Goal: Task Accomplishment & Management: Manage account settings

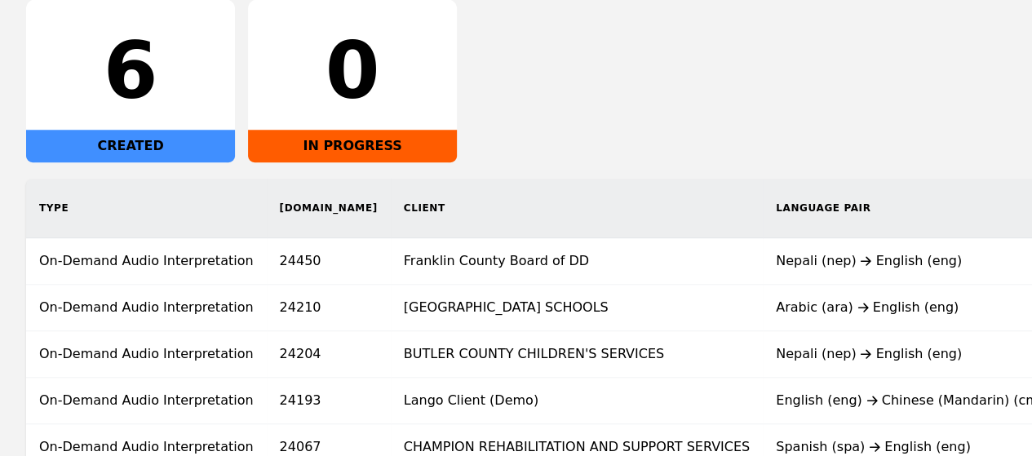
scroll to position [290, 0]
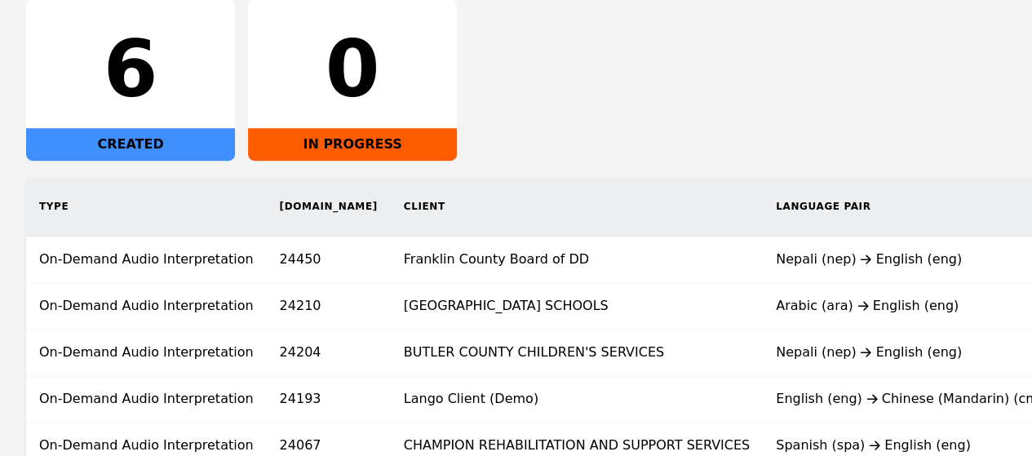
click at [627, 82] on div "6 CREATED 0 IN PROGRESS" at bounding box center [515, 79] width 979 height 163
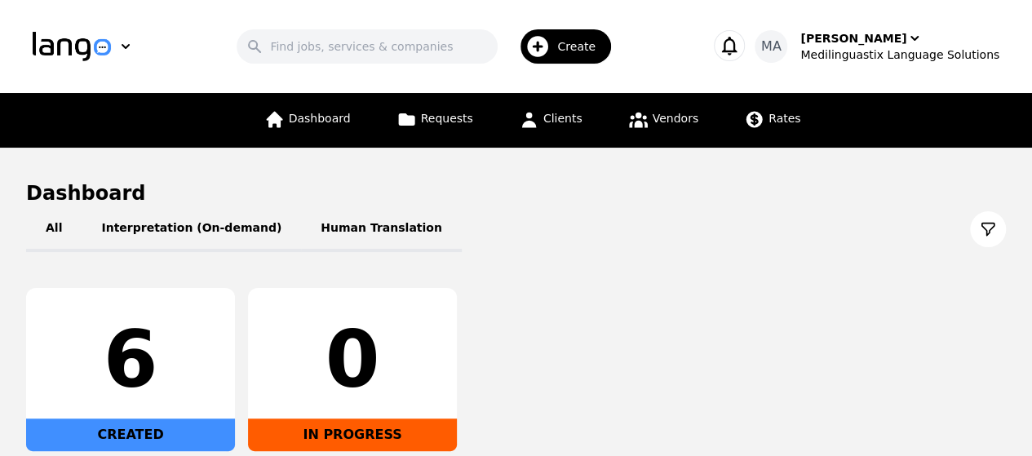
scroll to position [16, 0]
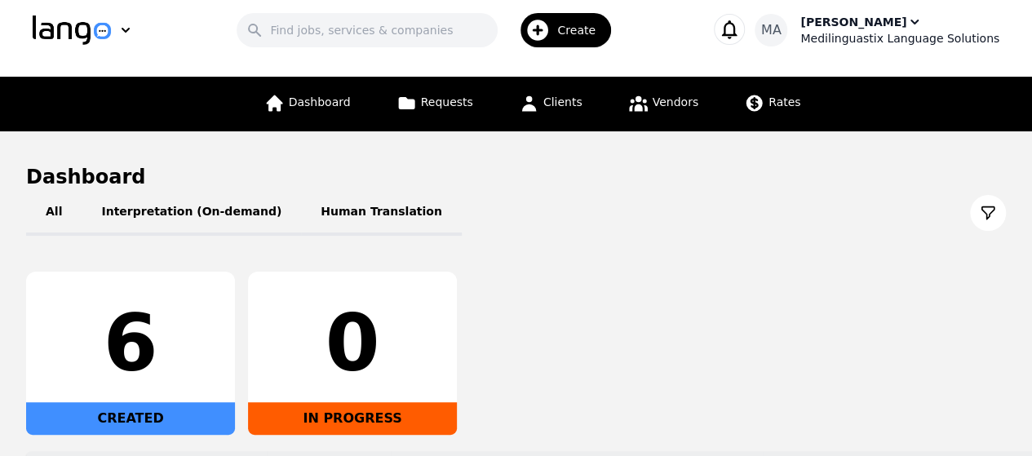
click at [908, 19] on icon "button" at bounding box center [914, 22] width 16 height 16
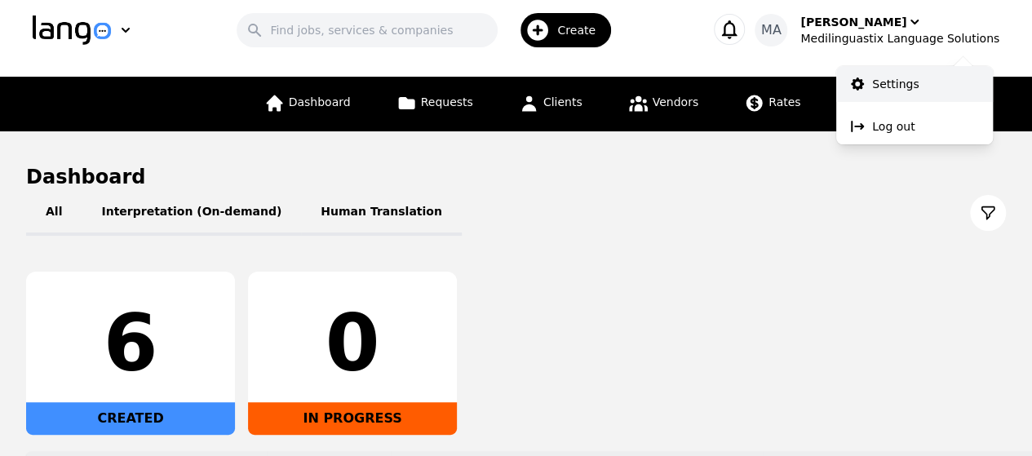
click at [878, 79] on p "Settings" at bounding box center [895, 84] width 46 height 16
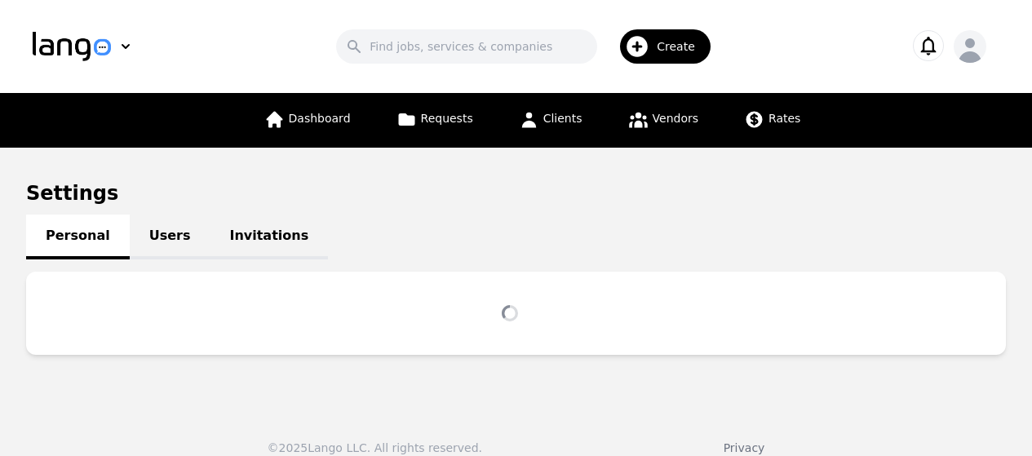
scroll to position [16, 0]
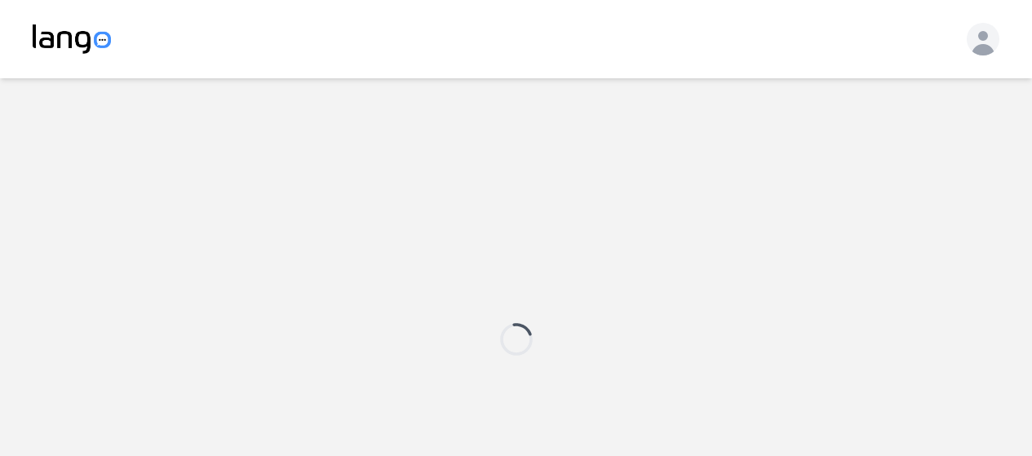
scroll to position [16, 0]
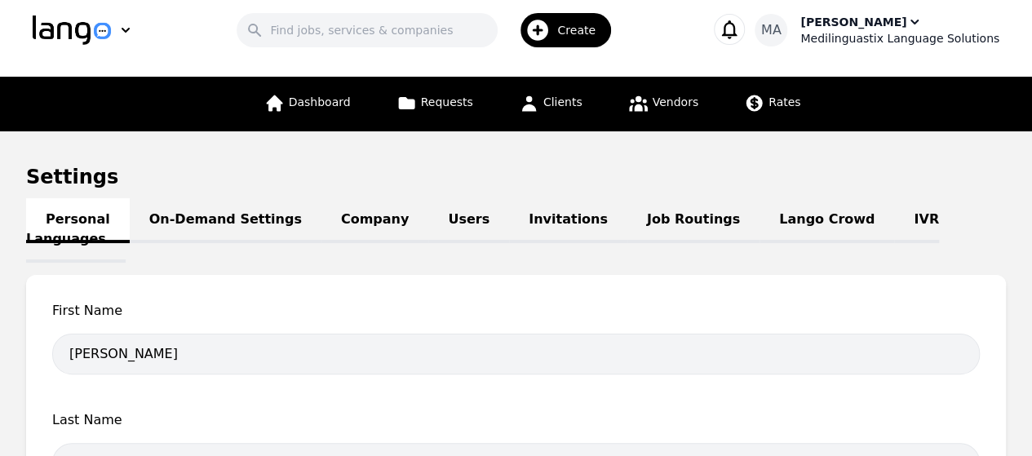
click at [781, 33] on span "MA" at bounding box center [771, 30] width 20 height 20
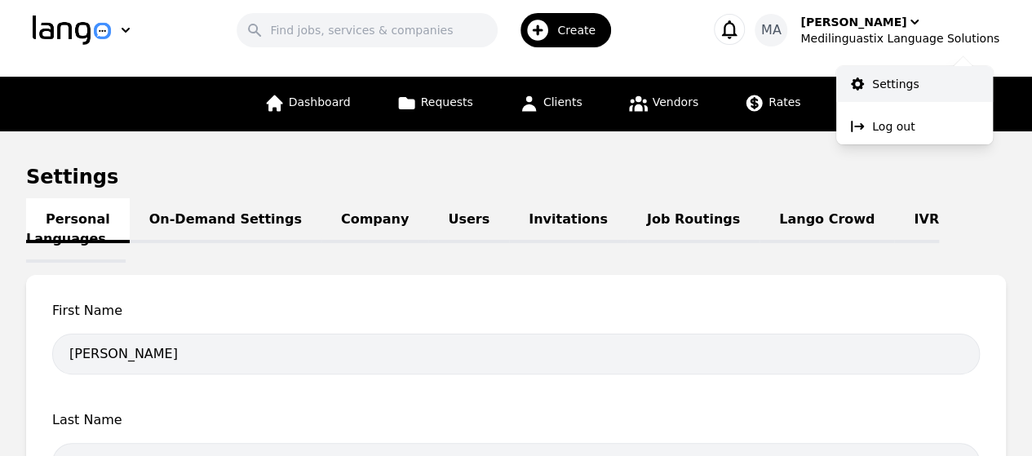
click at [873, 86] on p "Settings" at bounding box center [895, 84] width 46 height 16
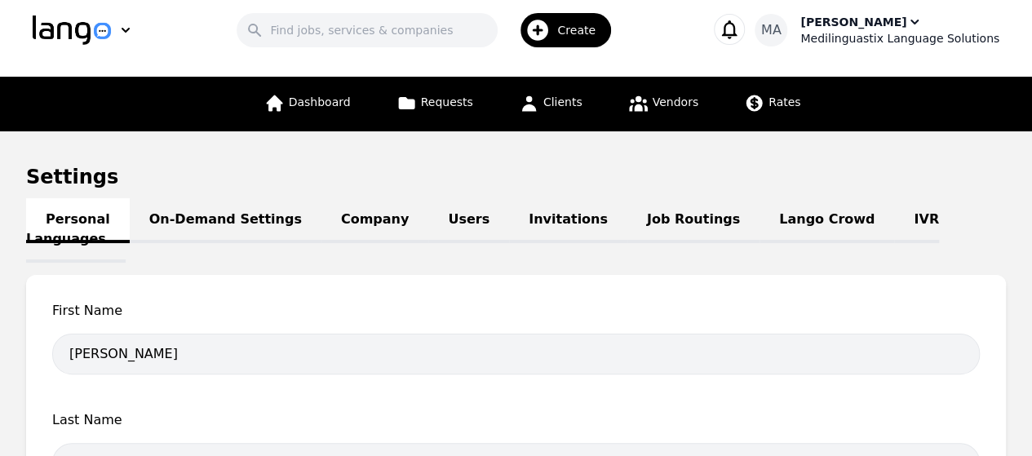
click at [781, 30] on span "MA" at bounding box center [771, 30] width 20 height 20
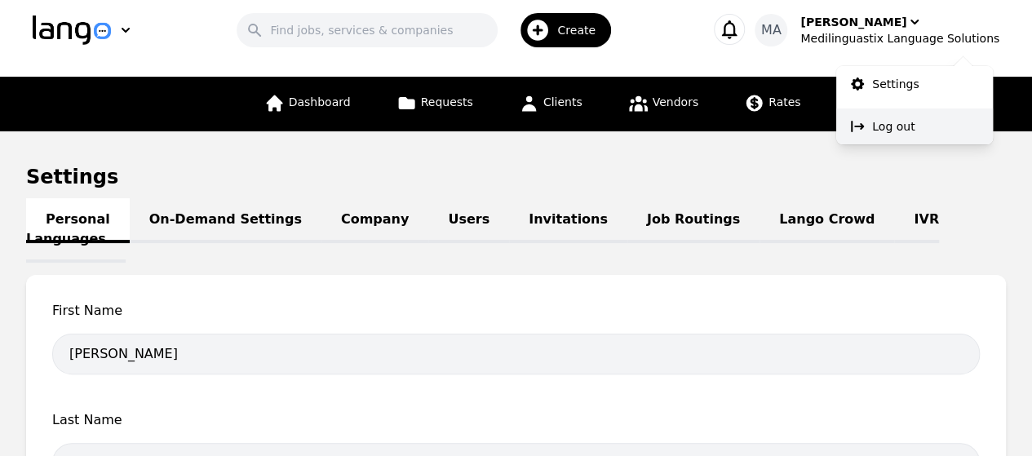
click at [887, 126] on p "Log out" at bounding box center [893, 126] width 42 height 16
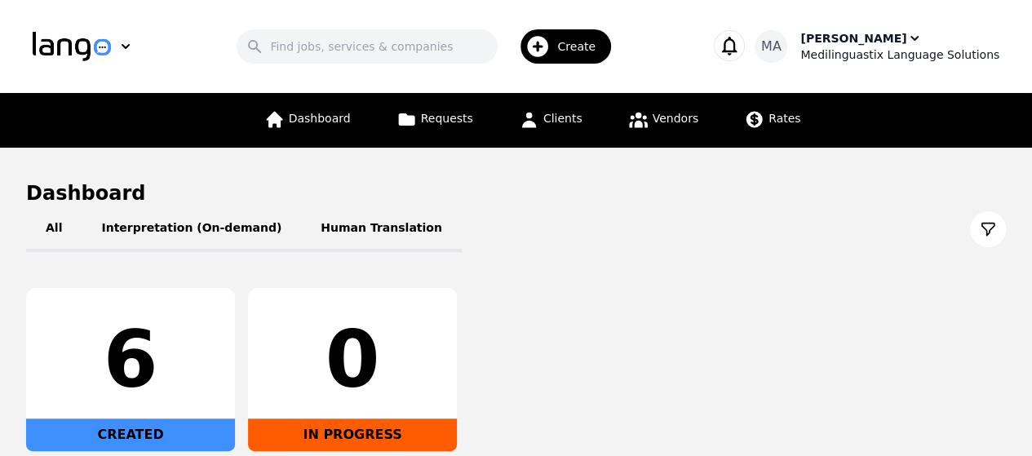
click at [910, 35] on icon "button" at bounding box center [914, 38] width 16 height 16
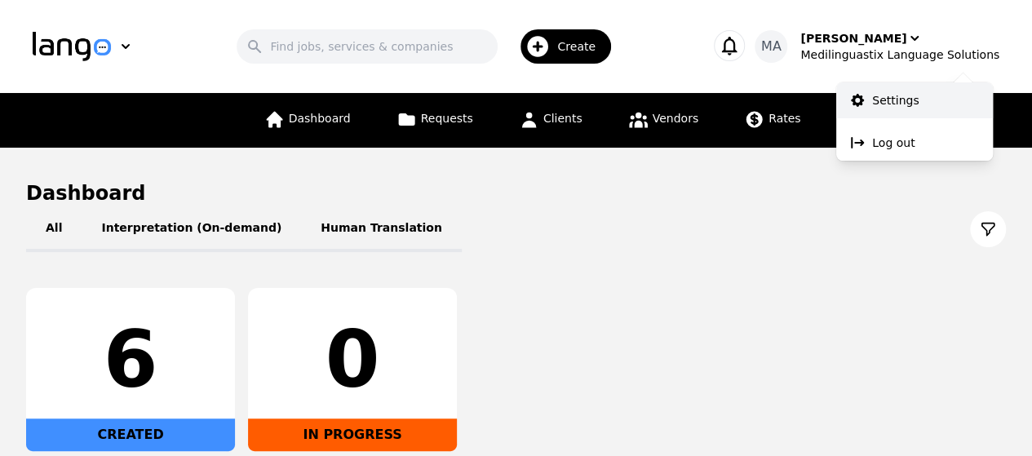
click at [871, 102] on link "Settings" at bounding box center [914, 100] width 157 height 36
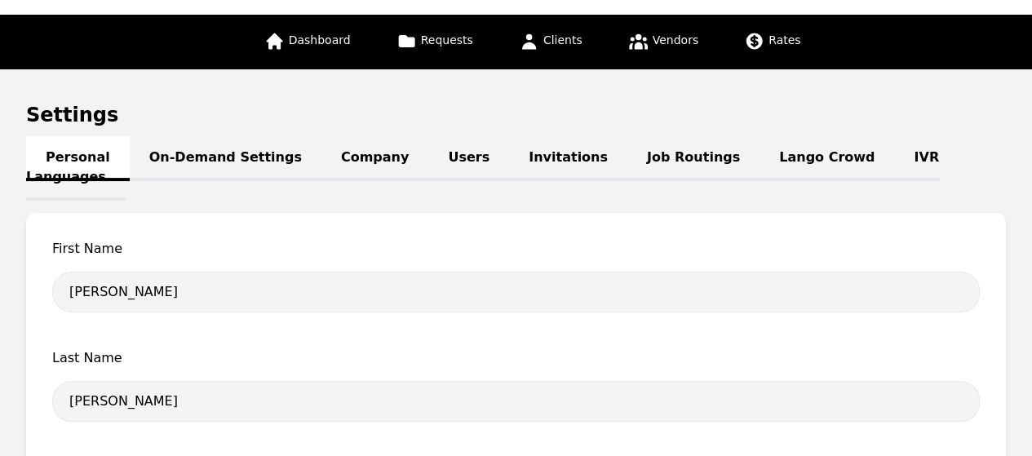
scroll to position [68, 0]
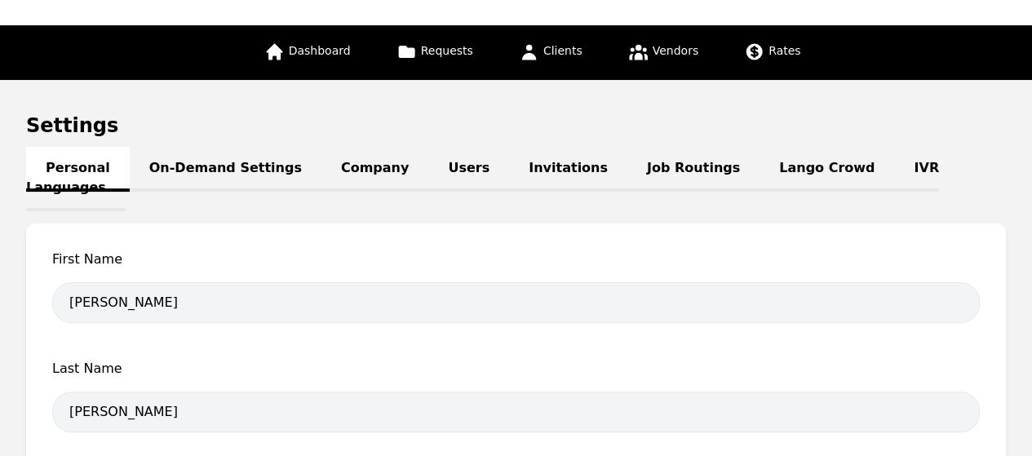
click at [873, 166] on link "IVR Languages" at bounding box center [482, 179] width 913 height 64
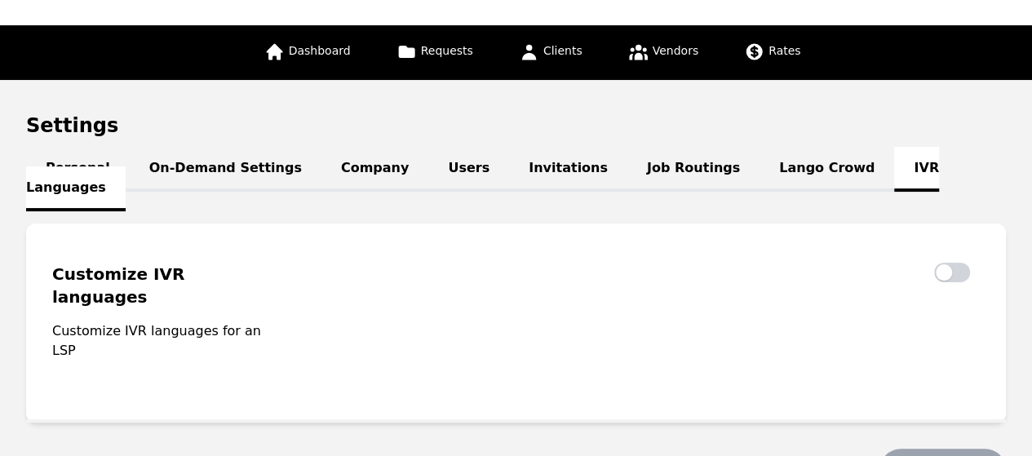
click at [627, 168] on link "Job Routings" at bounding box center [693, 169] width 132 height 45
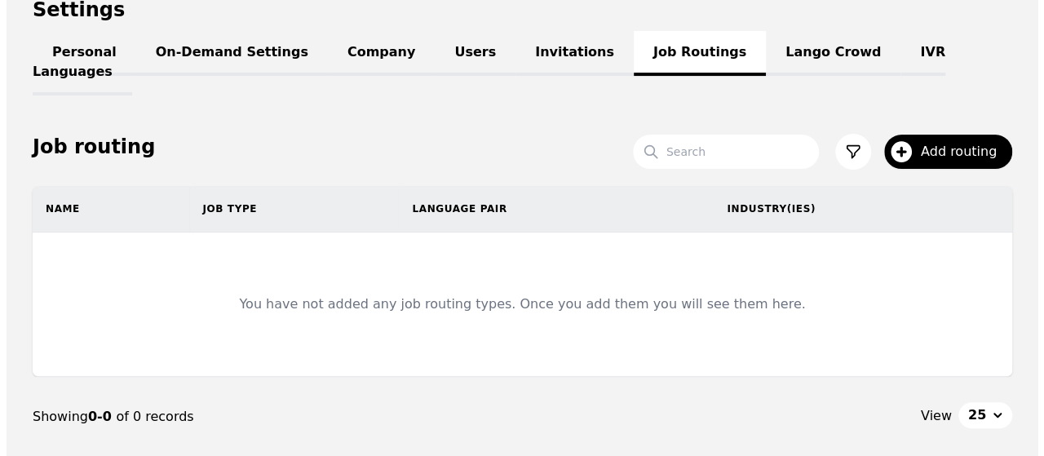
scroll to position [185, 0]
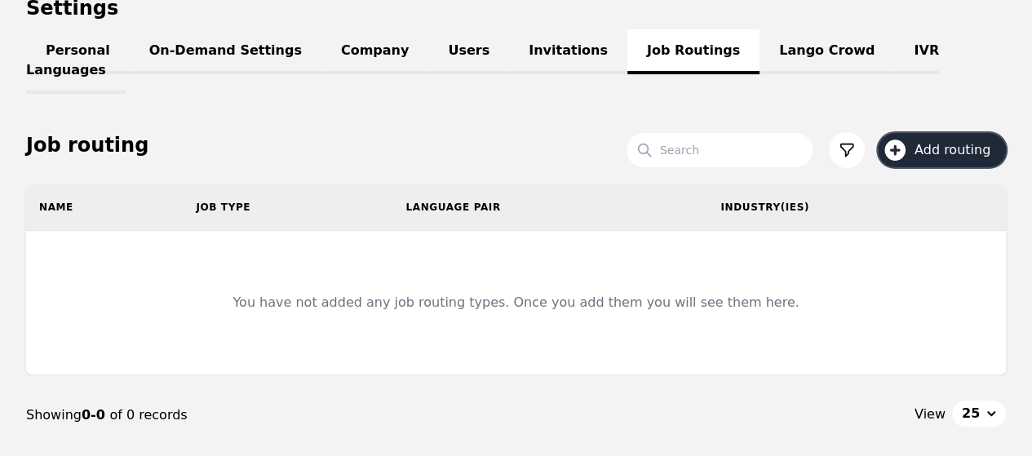
click at [916, 133] on button "Add routing" at bounding box center [942, 150] width 128 height 34
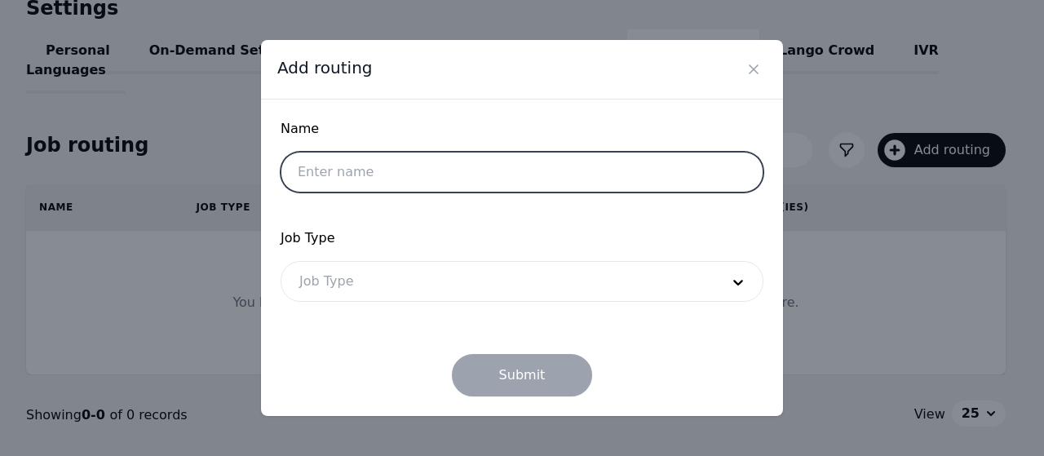
click at [595, 169] on input "text" at bounding box center [522, 172] width 483 height 41
type input "[PERSON_NAME]"
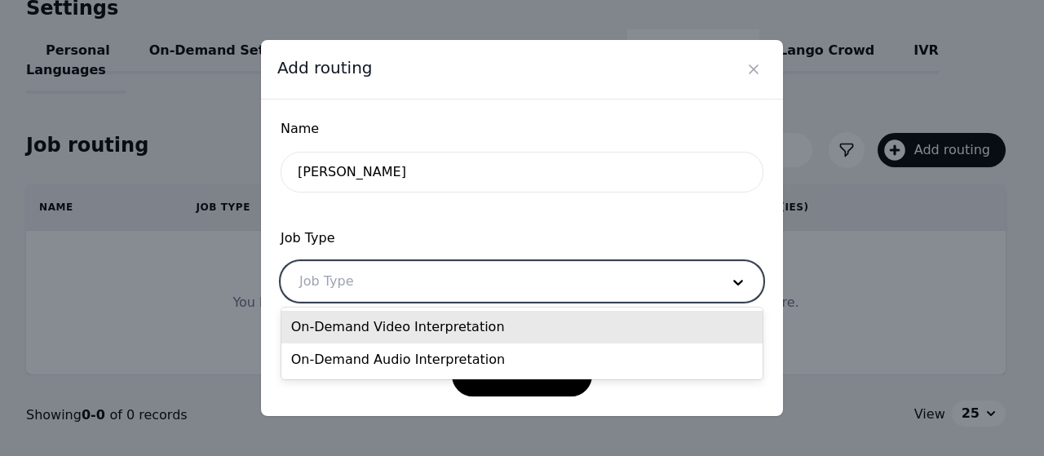
click at [467, 290] on div at bounding box center [497, 281] width 432 height 39
click at [427, 329] on div "On-Demand Video Interpretation" at bounding box center [522, 327] width 482 height 33
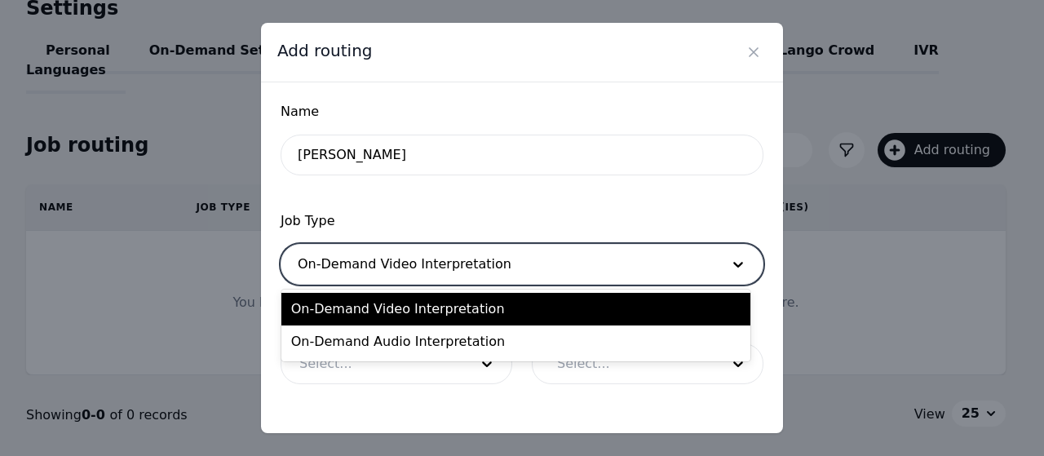
click at [531, 268] on div at bounding box center [497, 264] width 432 height 39
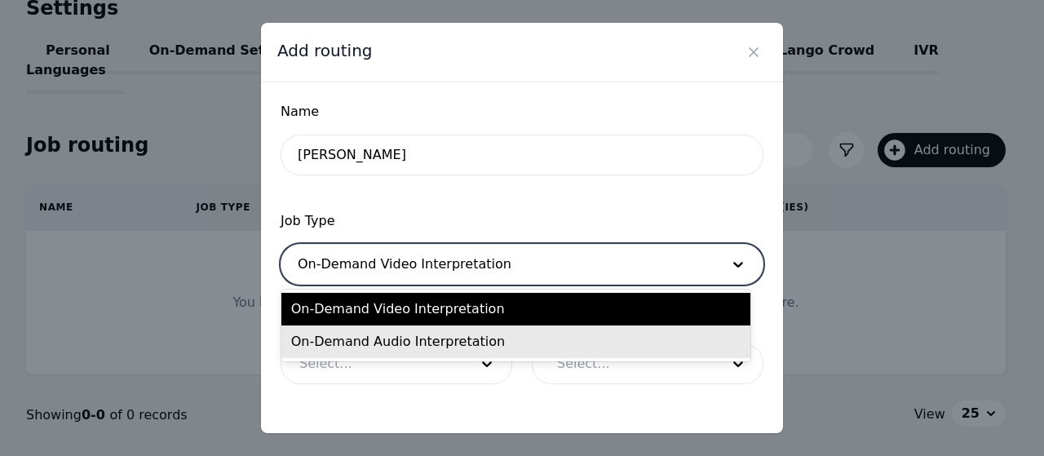
click at [439, 338] on div "On-Demand Audio Interpretation" at bounding box center [515, 341] width 469 height 33
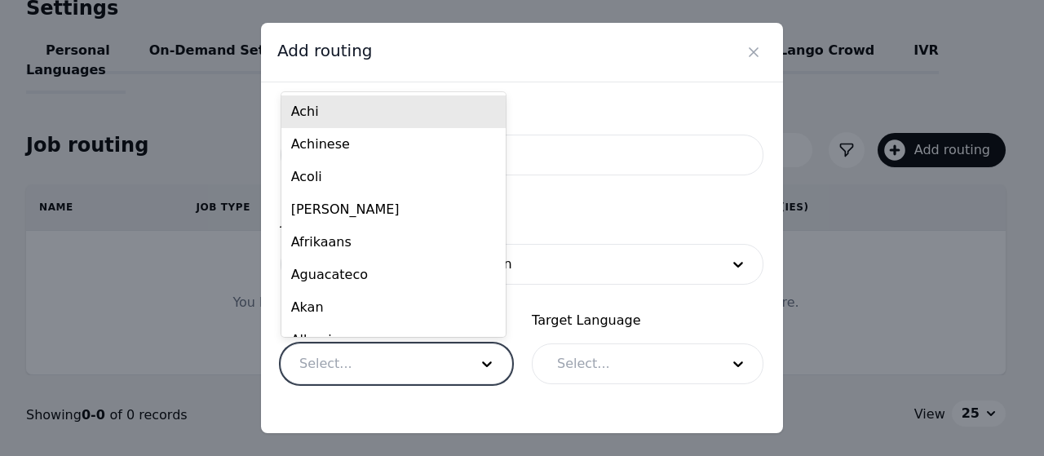
click at [409, 369] on div at bounding box center [371, 363] width 181 height 39
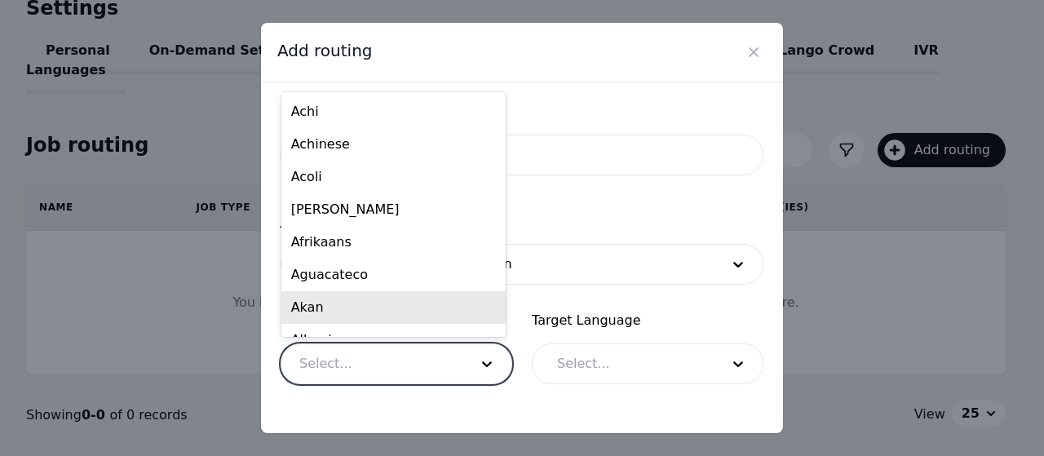
click at [555, 210] on form "Name Mian Nasir Job Type On-Demand Audio Interpretation Source Language 238 res…" at bounding box center [522, 421] width 483 height 639
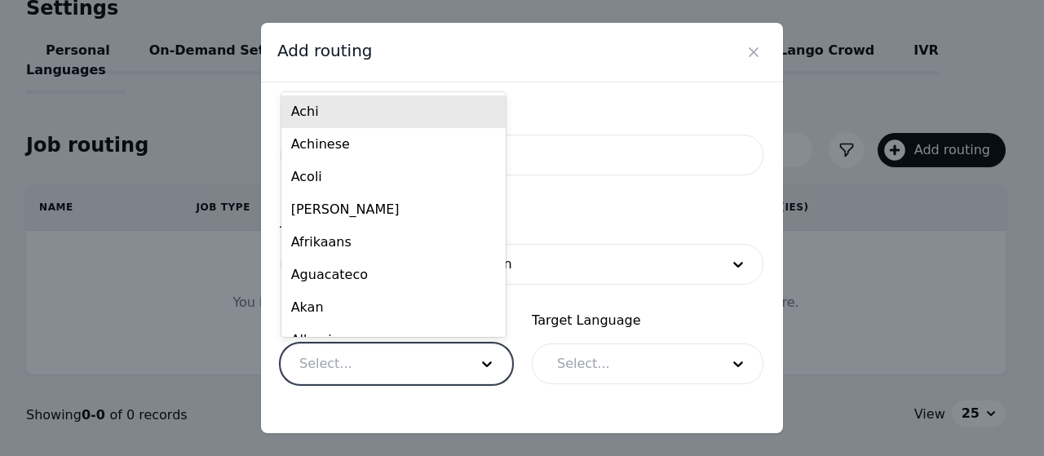
click at [356, 369] on div at bounding box center [371, 363] width 181 height 39
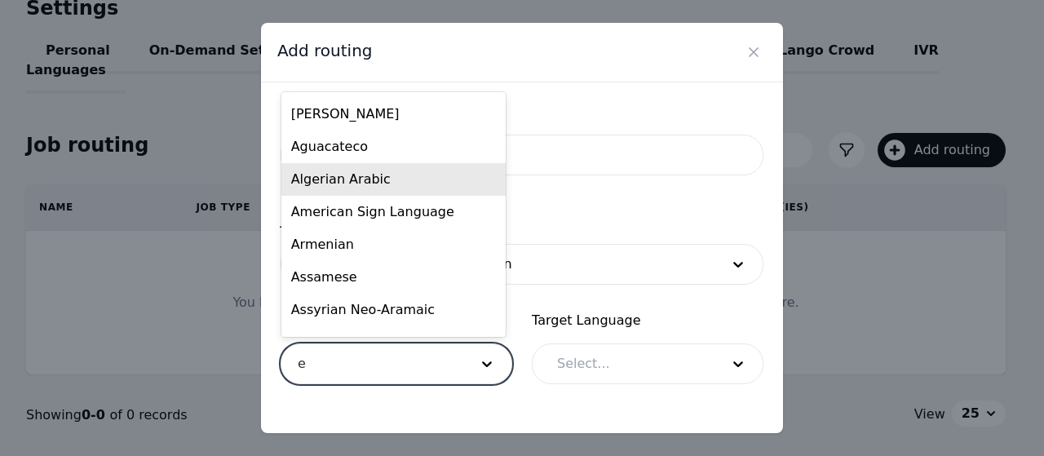
scroll to position [0, 0]
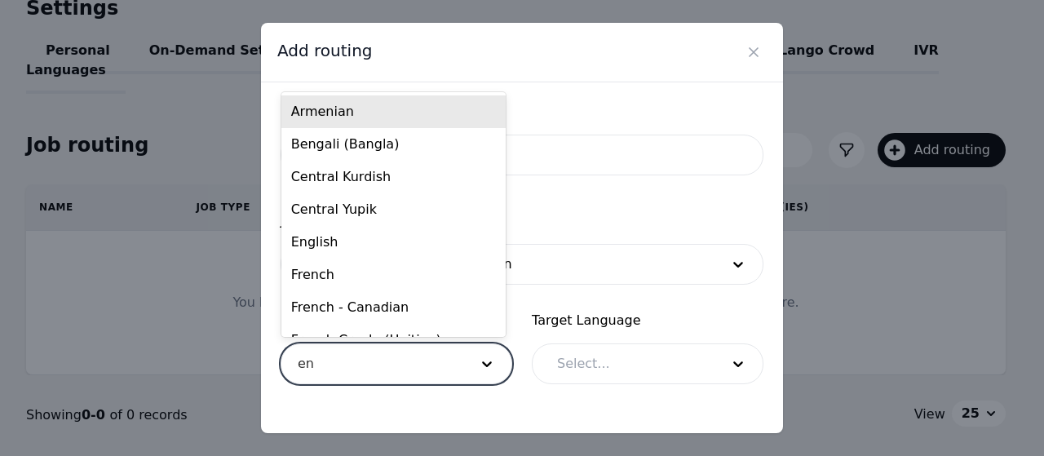
type input "eng"
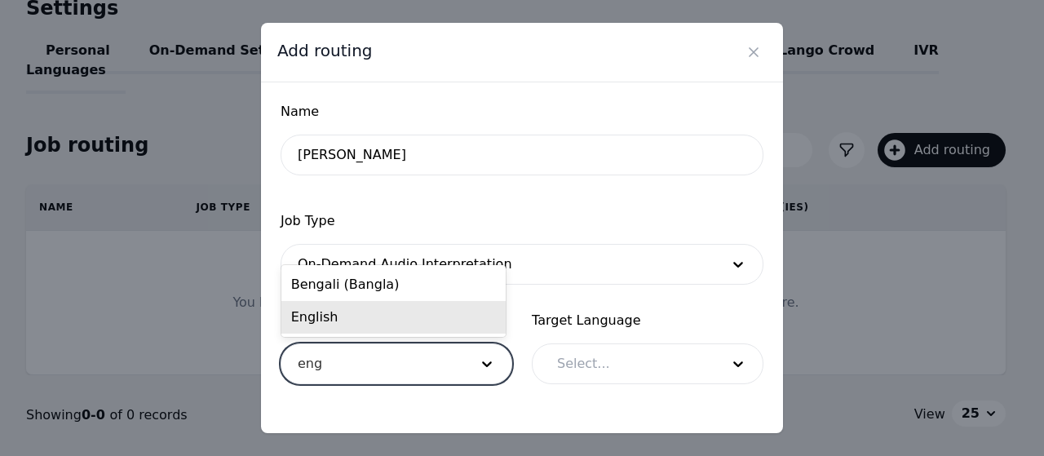
click at [336, 321] on div "English" at bounding box center [393, 317] width 224 height 33
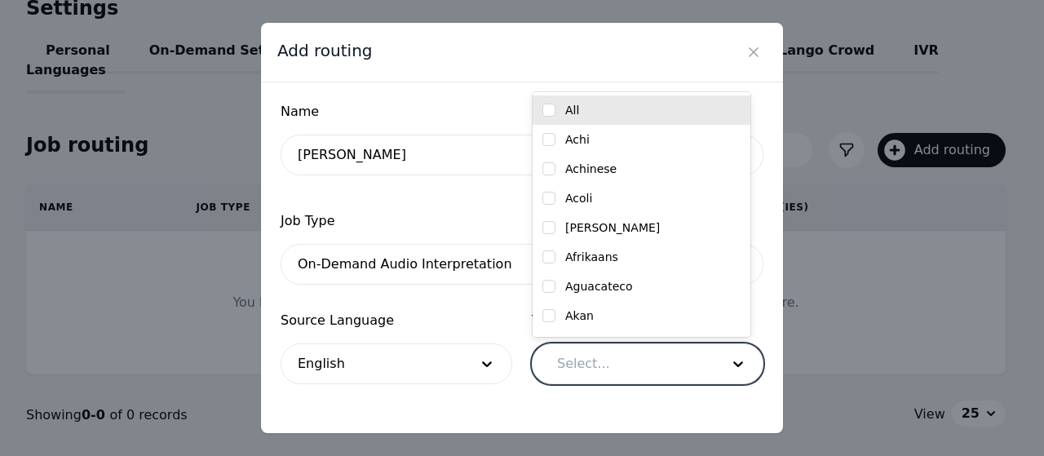
click at [566, 365] on div at bounding box center [626, 363] width 175 height 39
click at [555, 116] on div at bounding box center [548, 110] width 13 height 16
checkbox input "true"
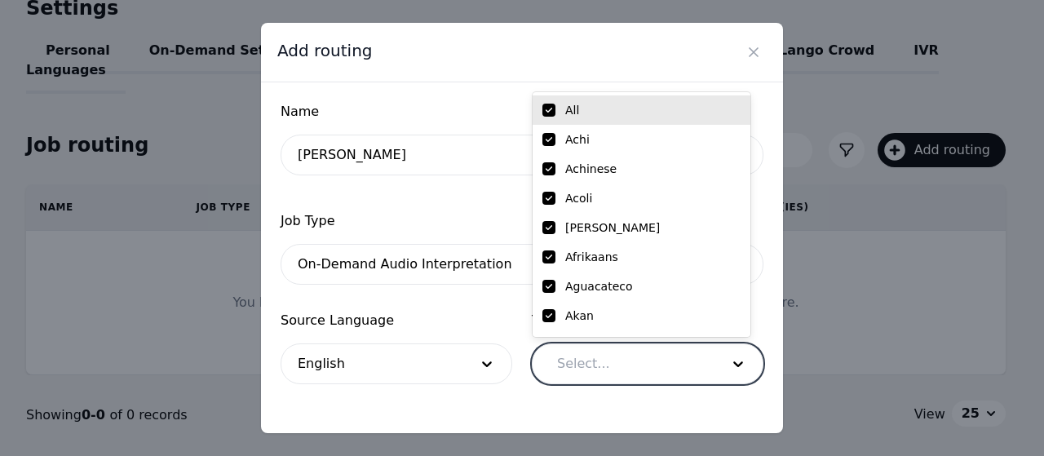
checkbox input "true"
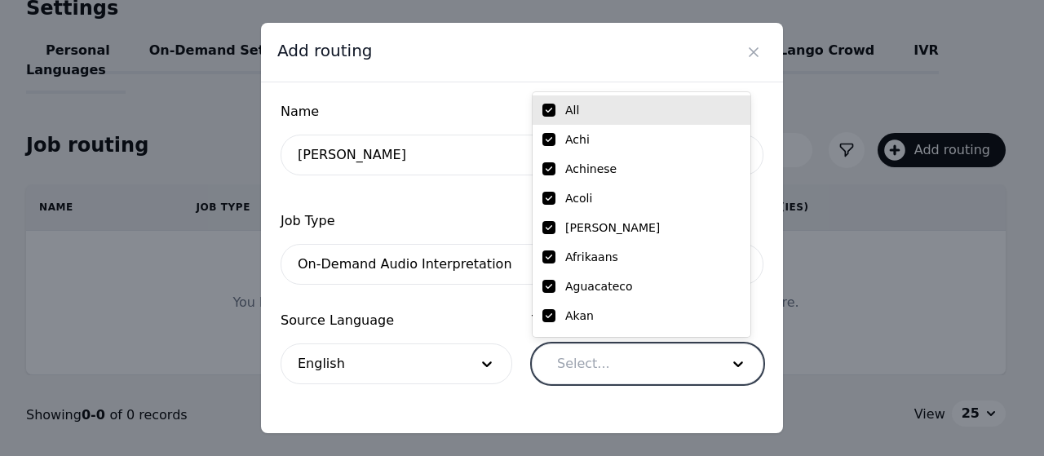
checkbox input "true"
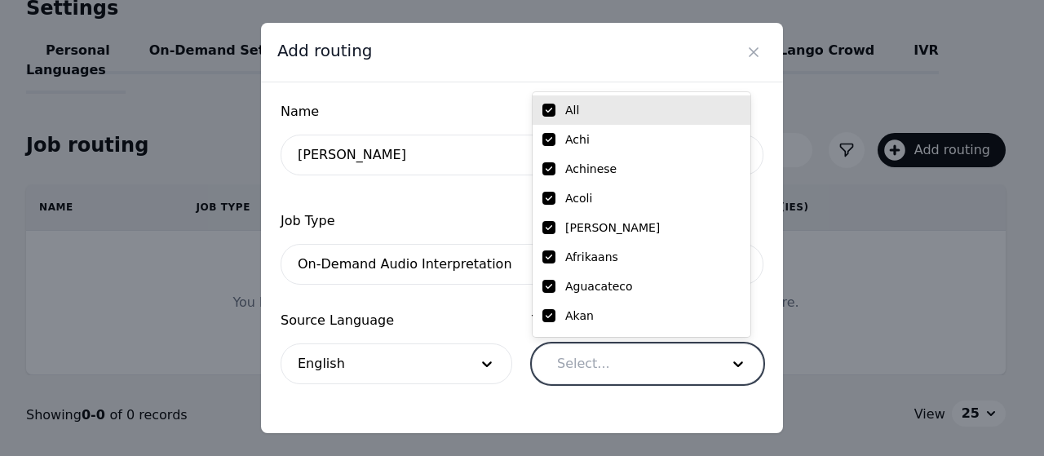
checkbox input "true"
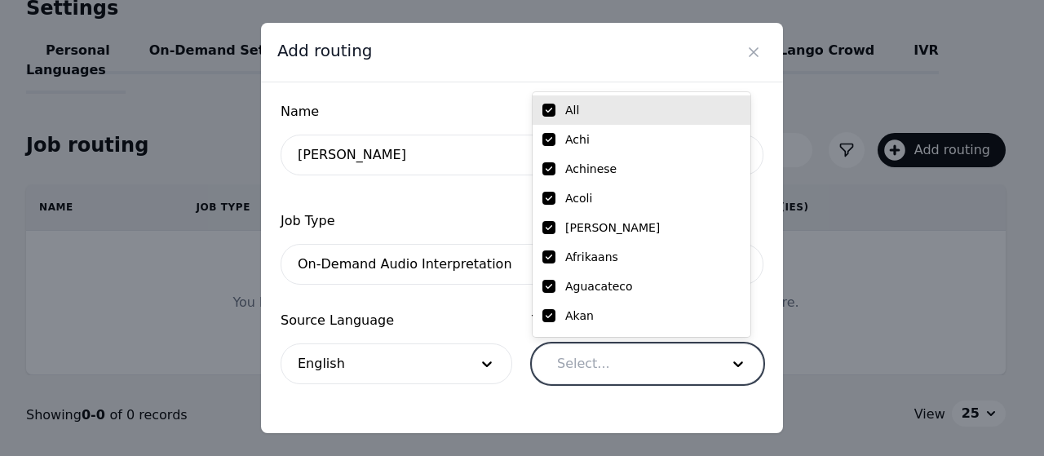
checkbox input "true"
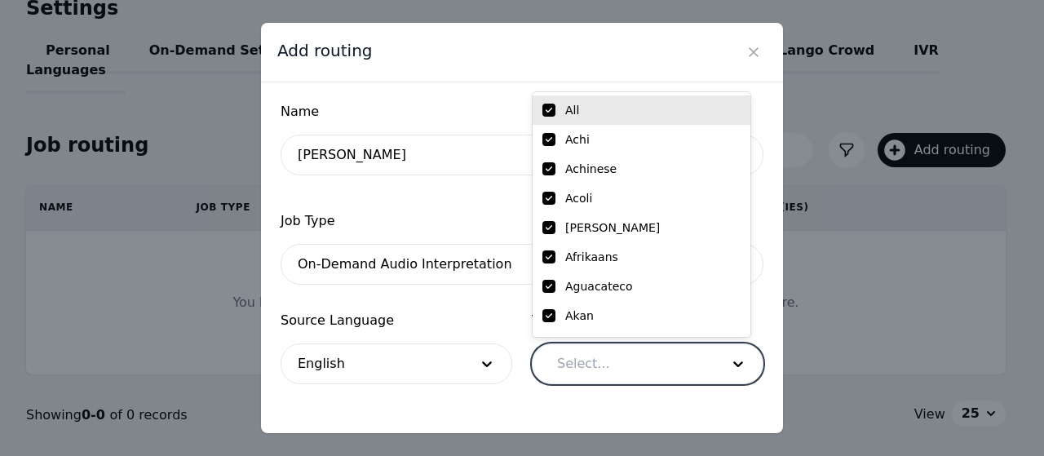
checkbox input "true"
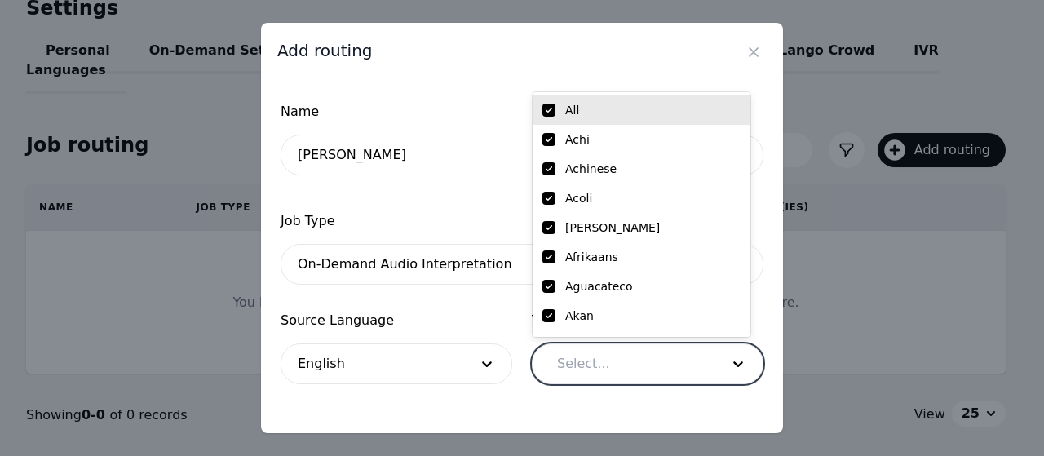
checkbox input "true"
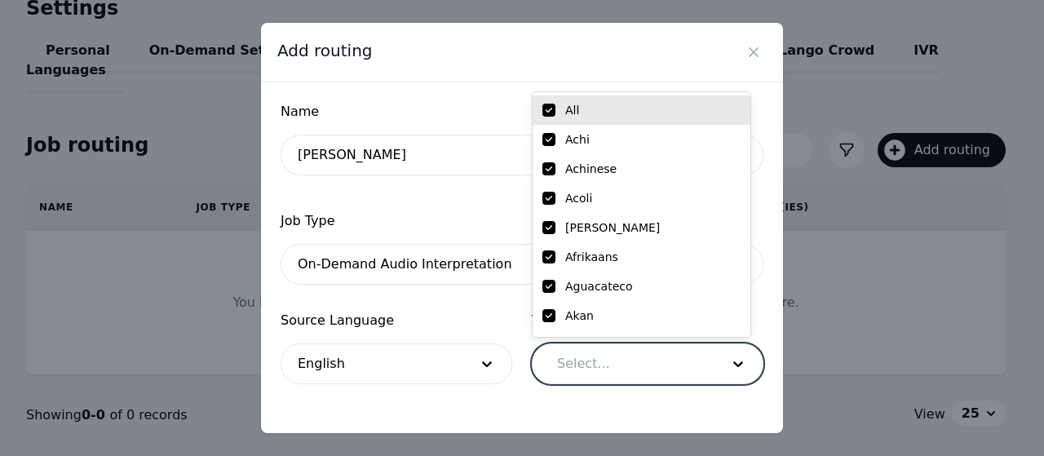
checkbox input "true"
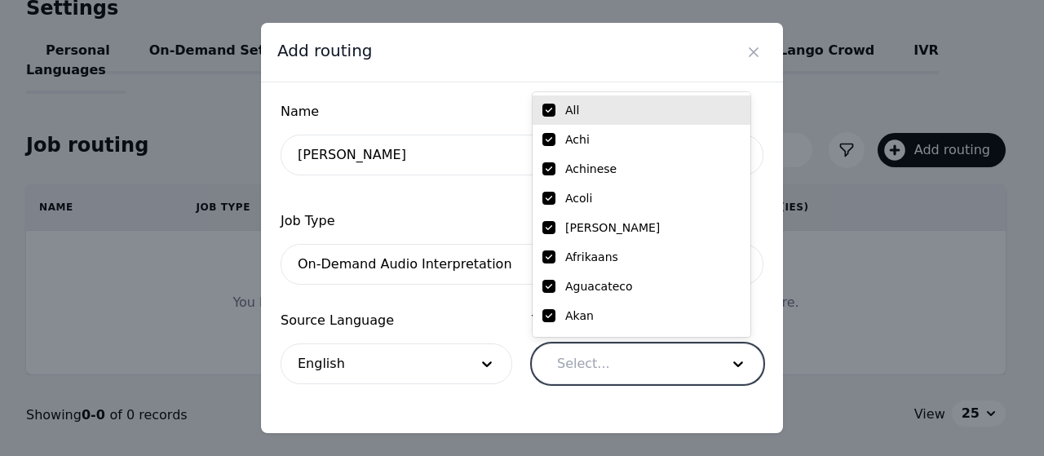
checkbox input "true"
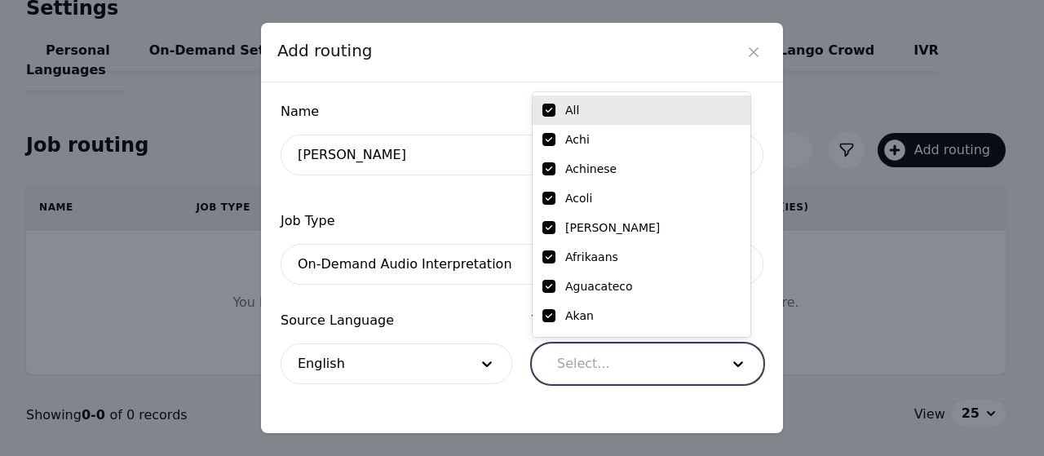
checkbox input "true"
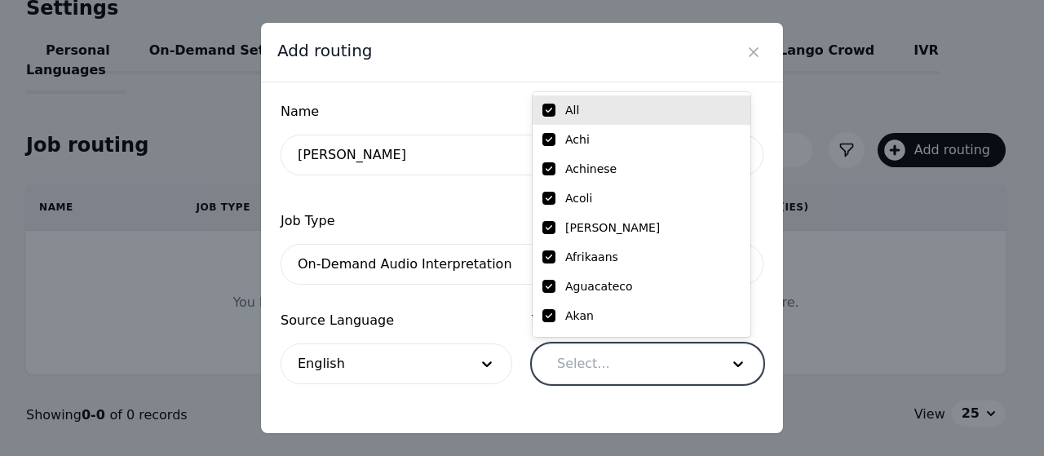
checkbox input "true"
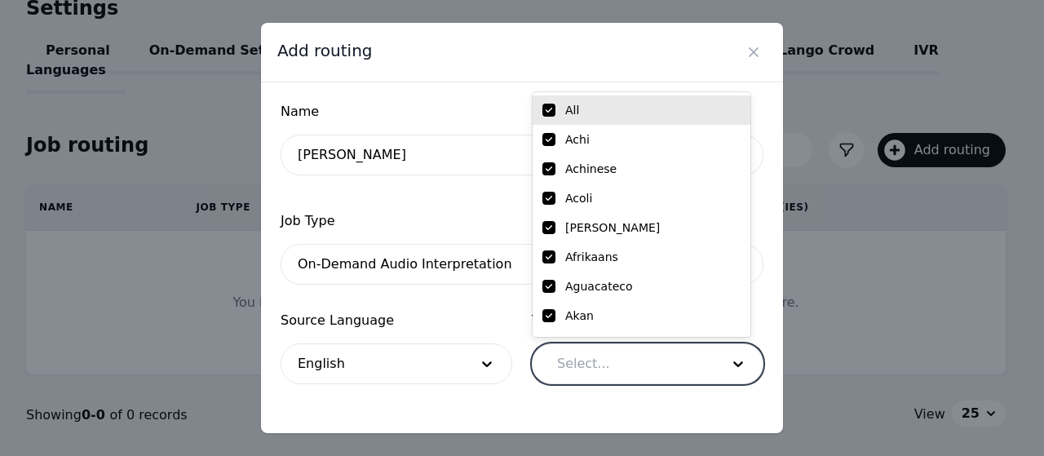
checkbox input "true"
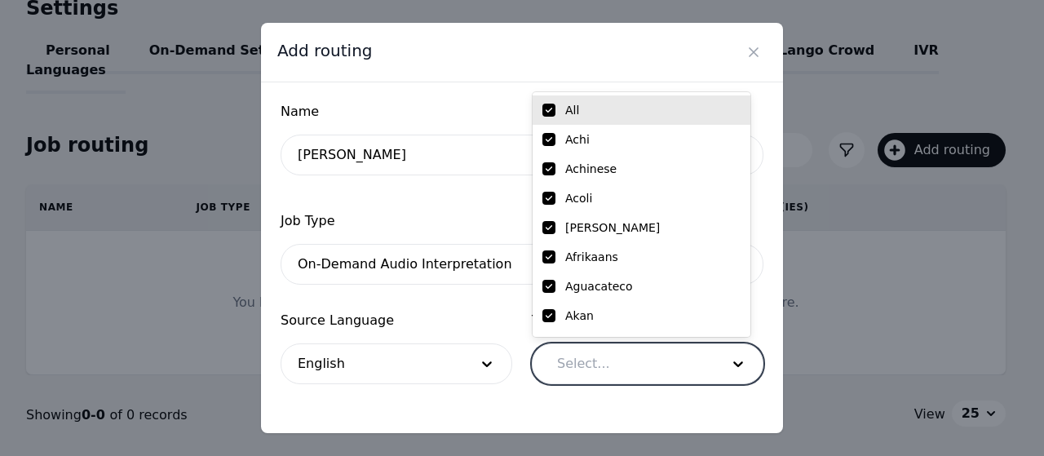
checkbox input "true"
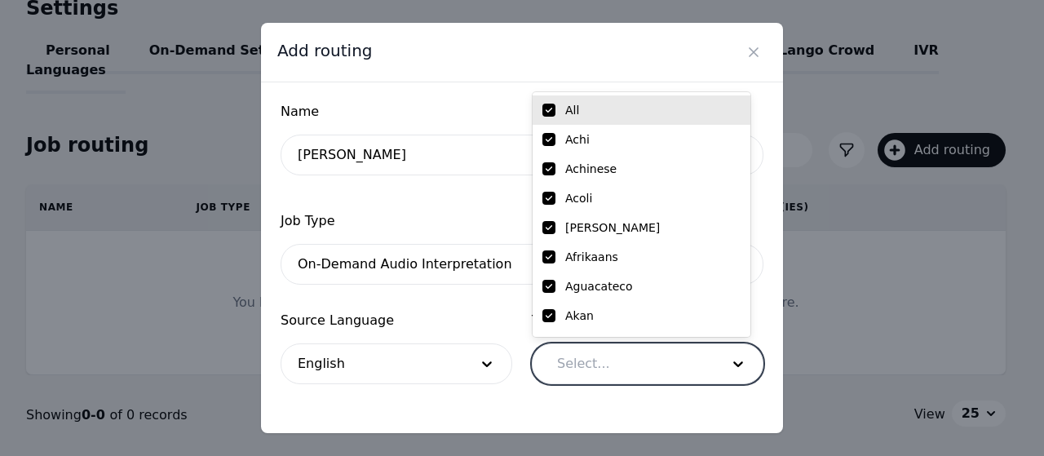
checkbox input "true"
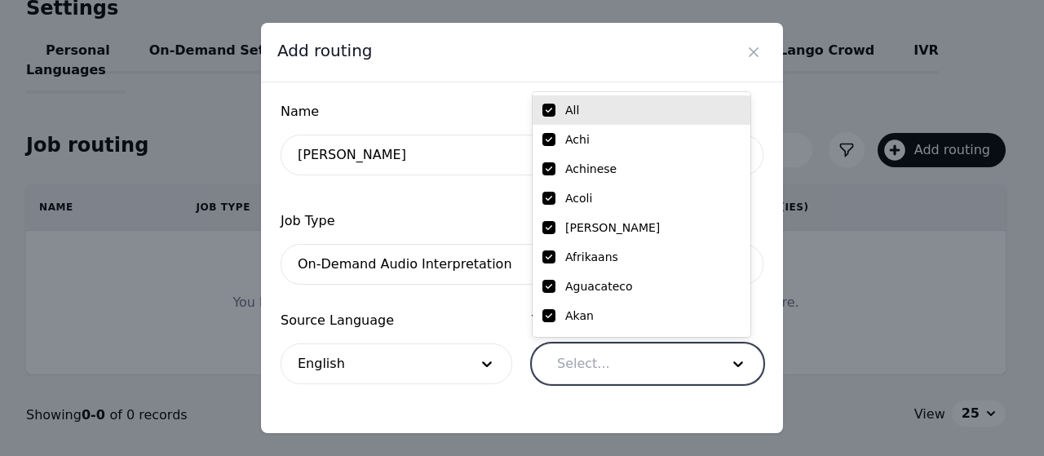
checkbox input "true"
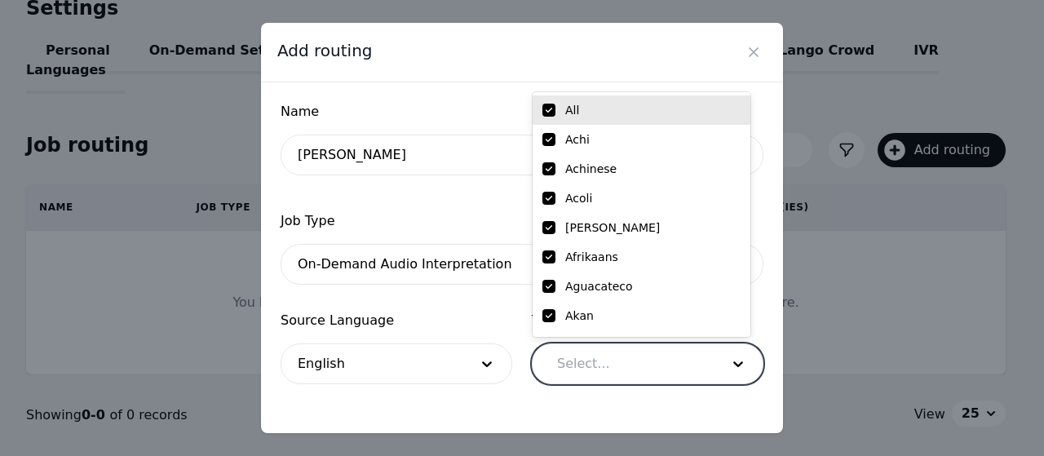
checkbox input "true"
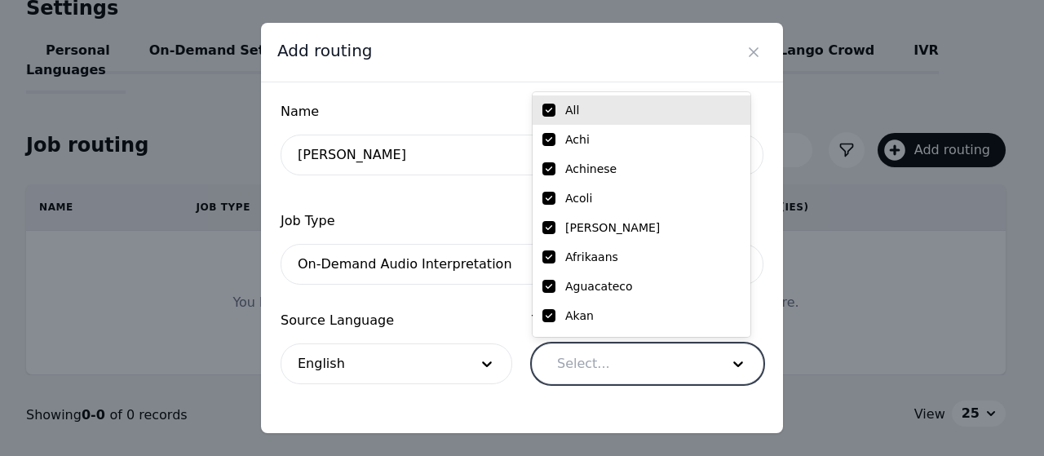
checkbox input "true"
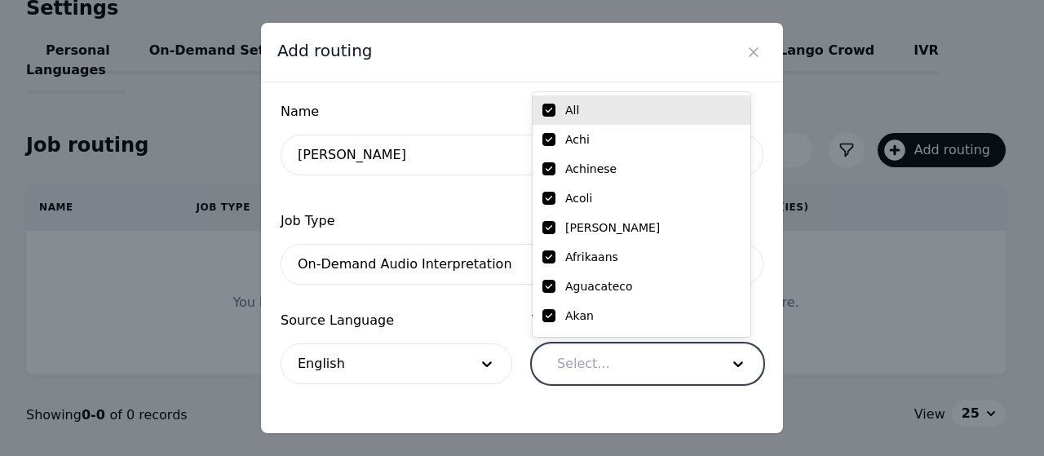
checkbox input "true"
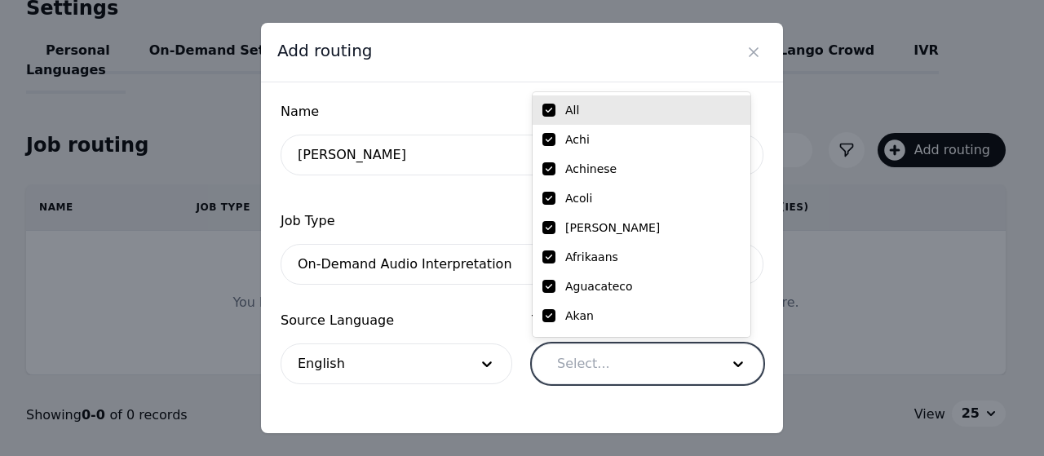
checkbox input "true"
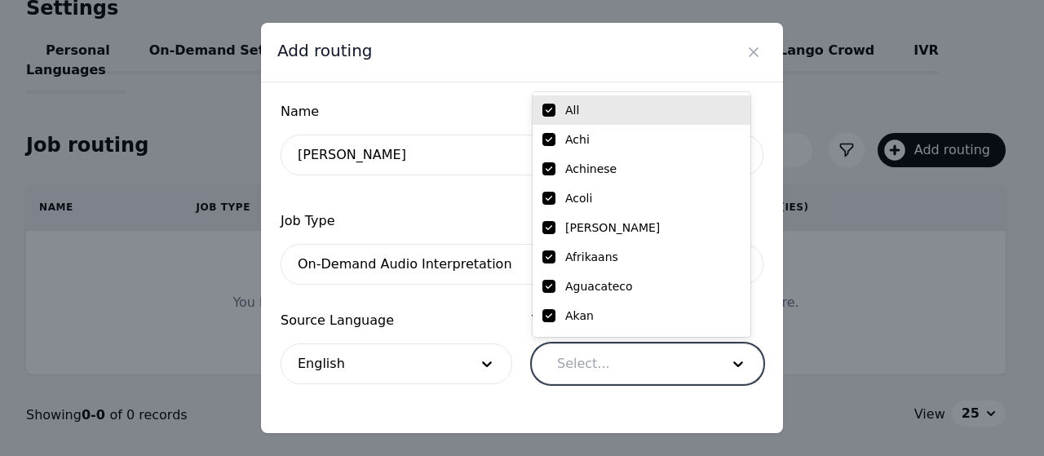
checkbox input "true"
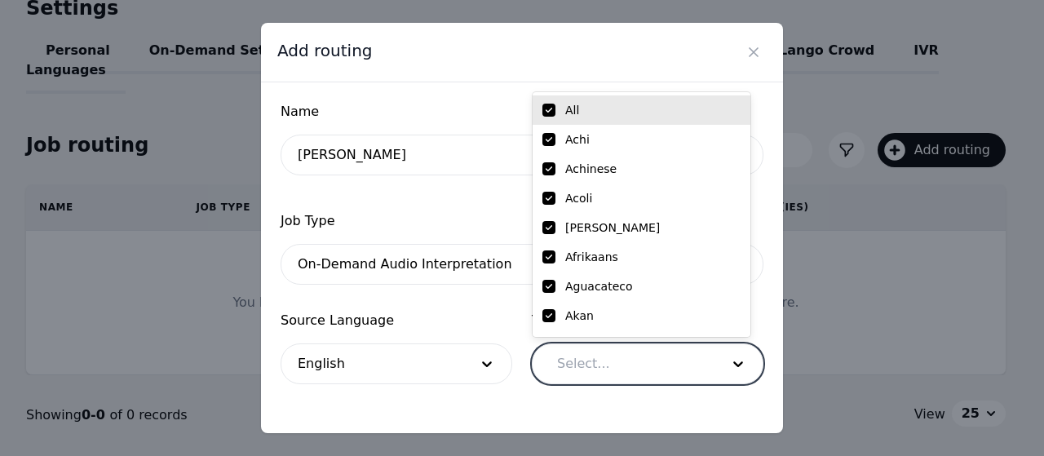
checkbox input "true"
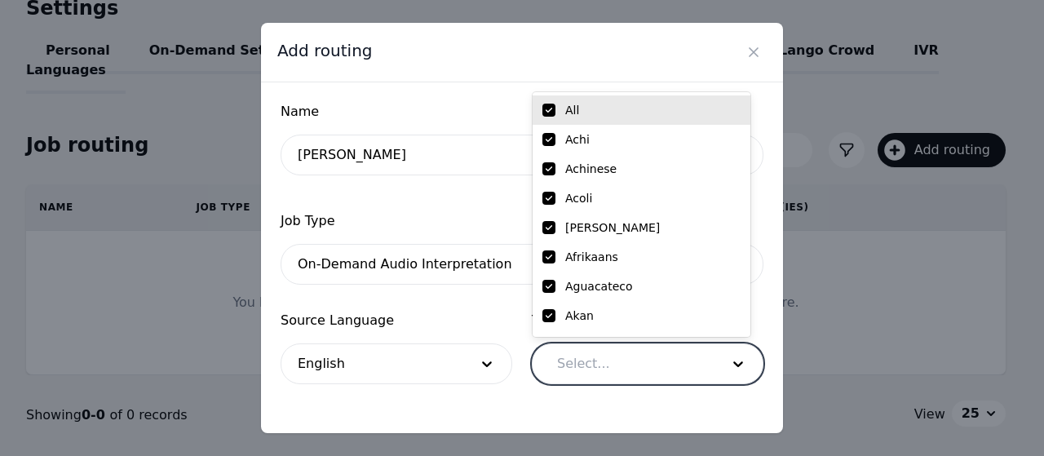
checkbox input "true"
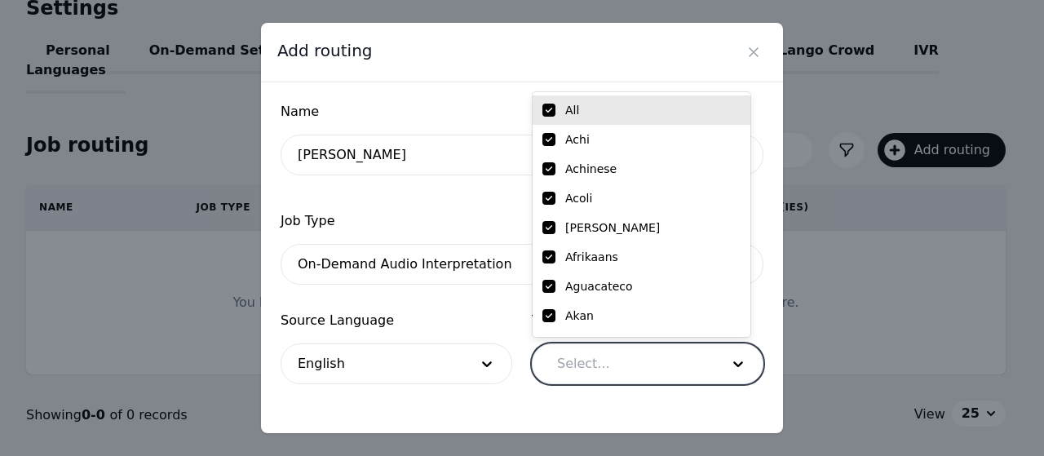
checkbox input "true"
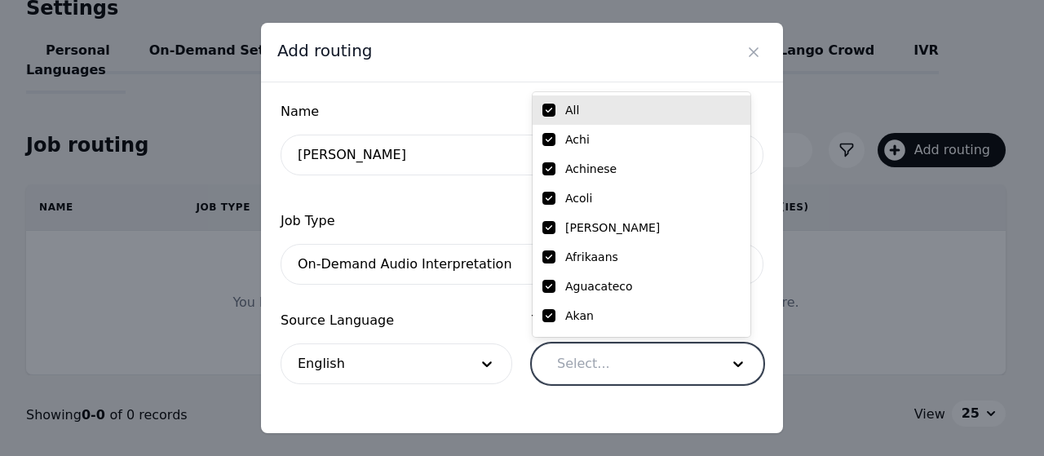
checkbox input "true"
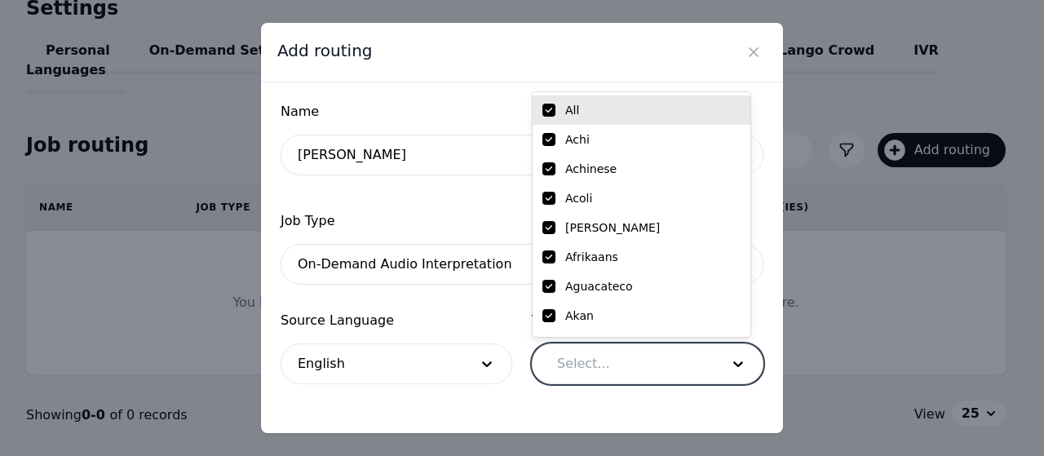
checkbox input "true"
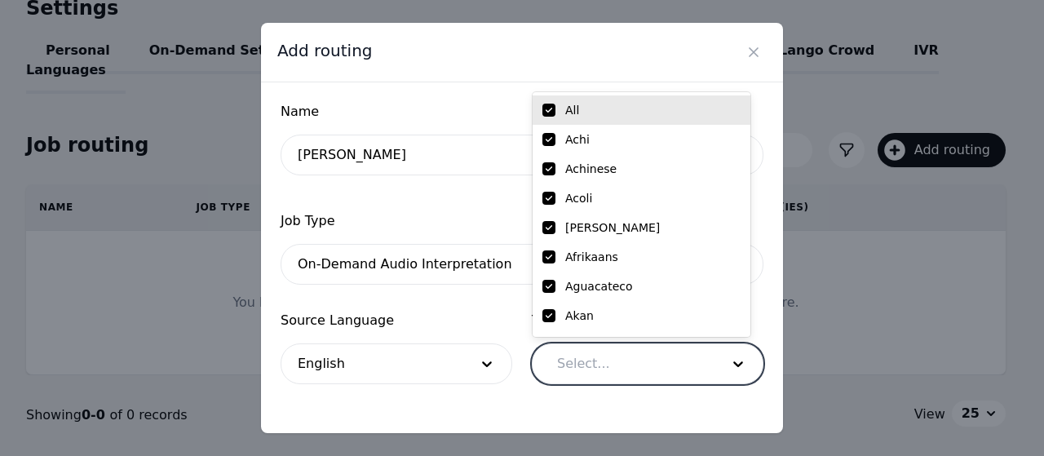
checkbox input "true"
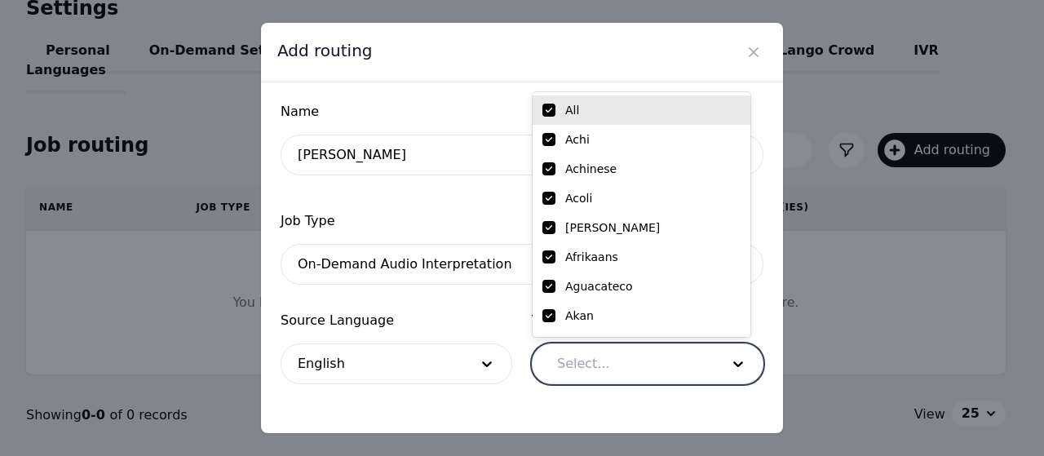
checkbox input "true"
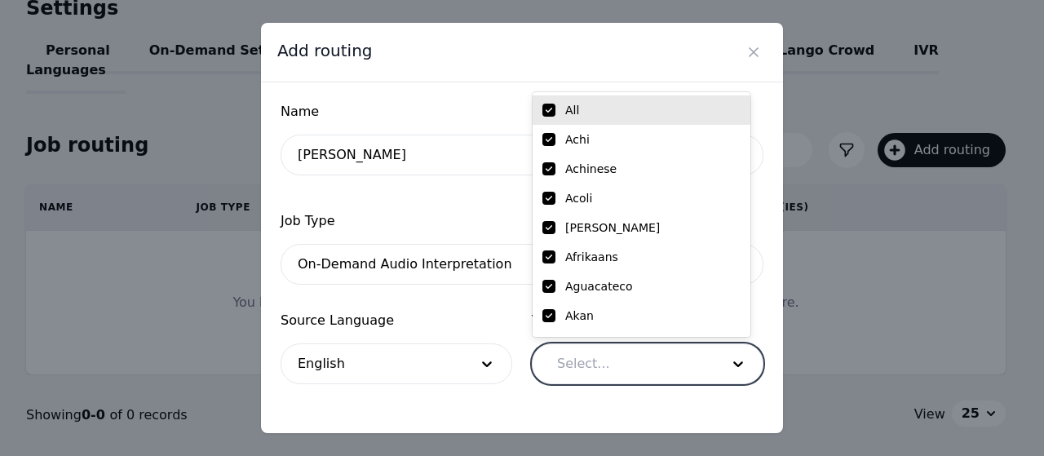
checkbox input "true"
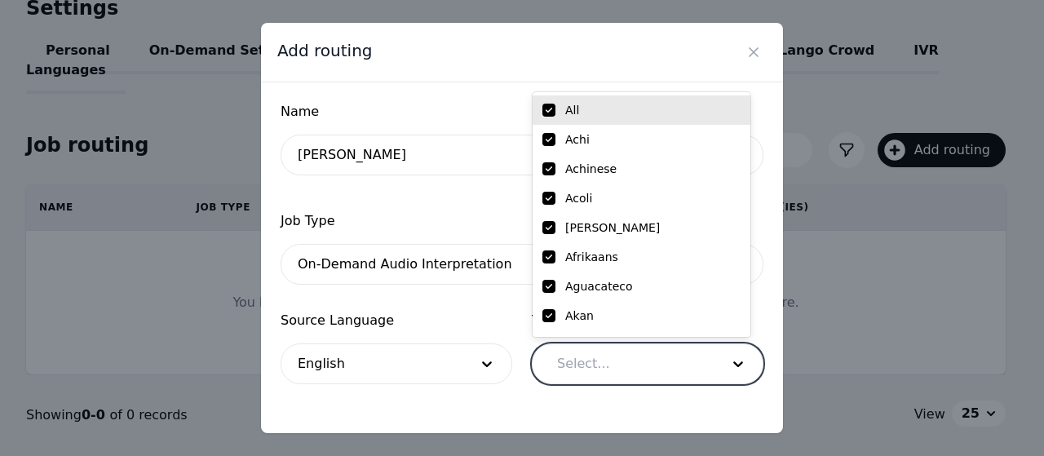
checkbox input "true"
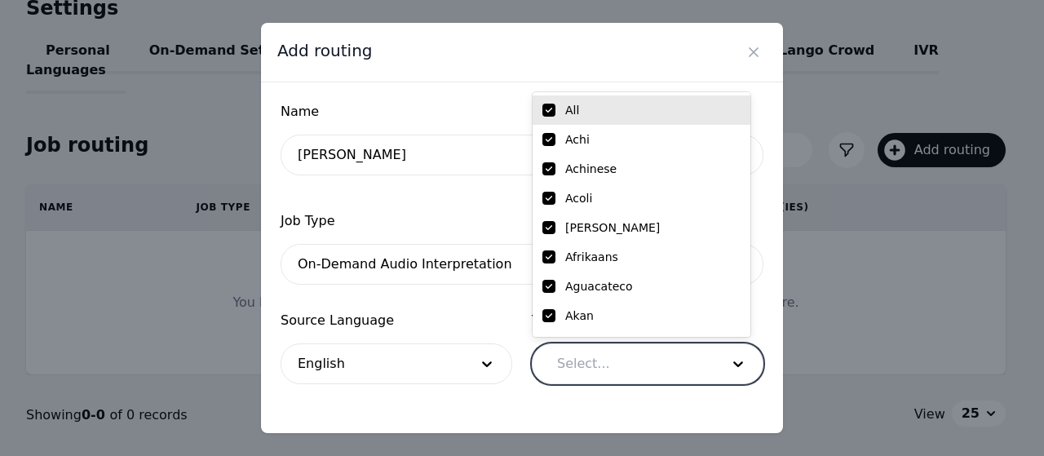
checkbox input "true"
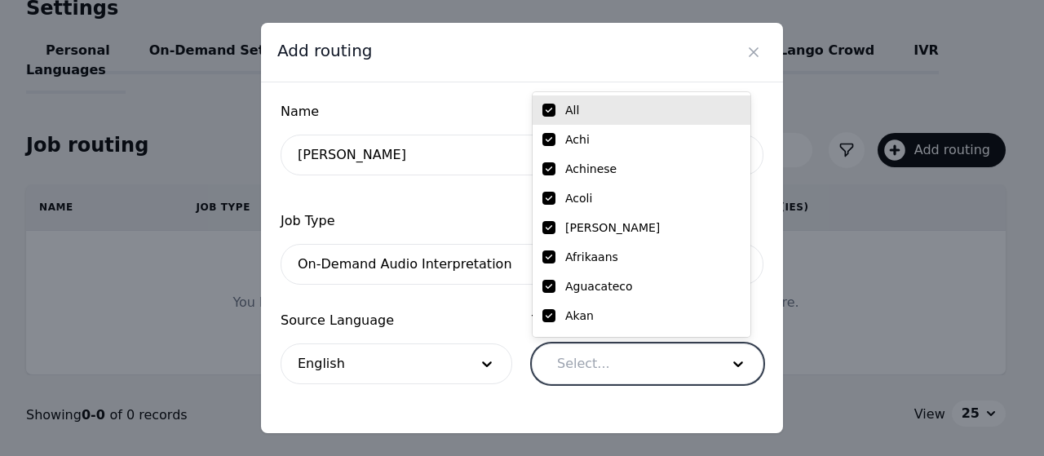
checkbox input "true"
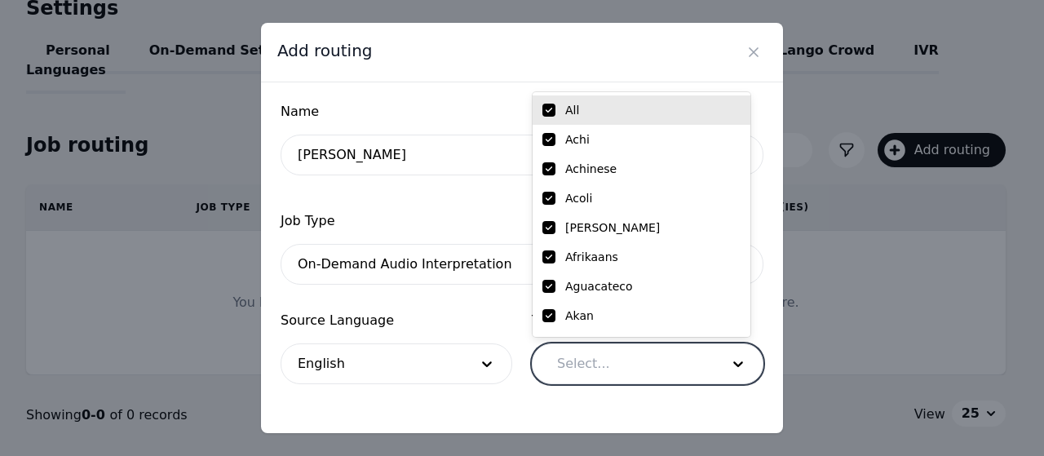
checkbox input "true"
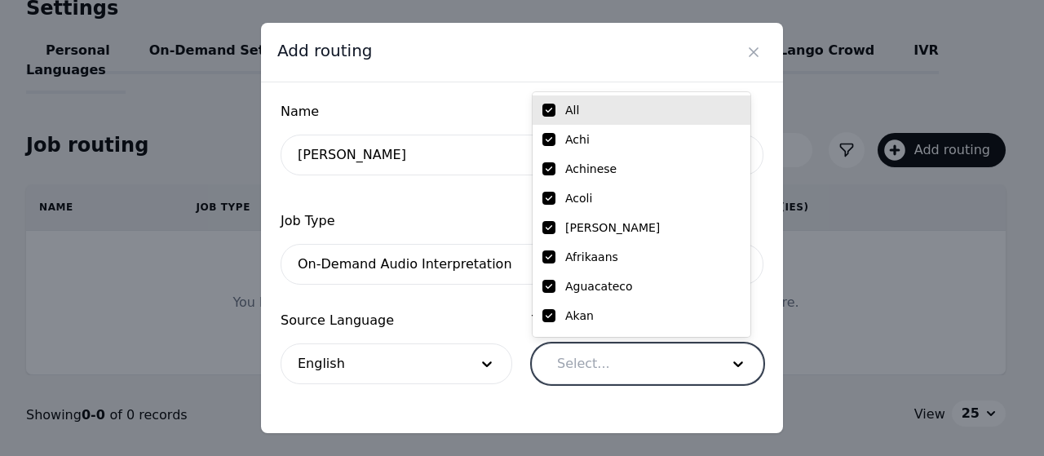
checkbox input "true"
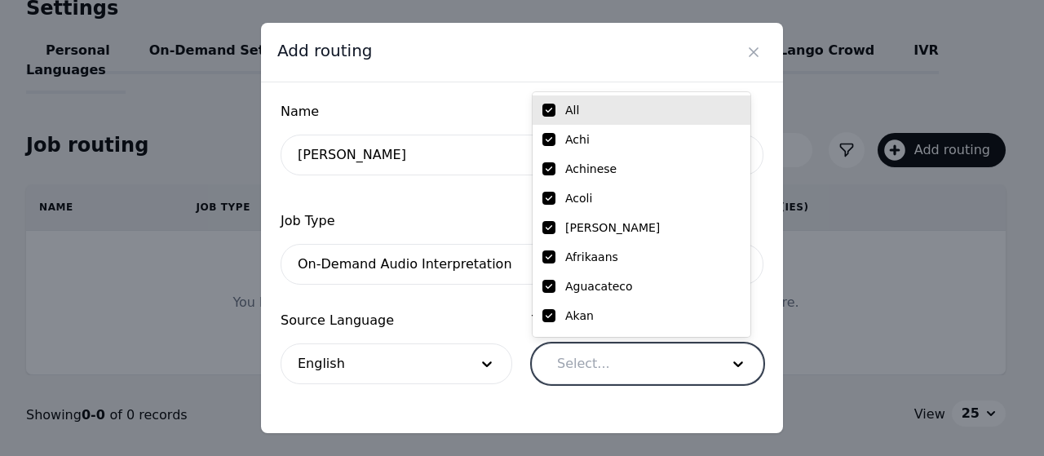
checkbox input "true"
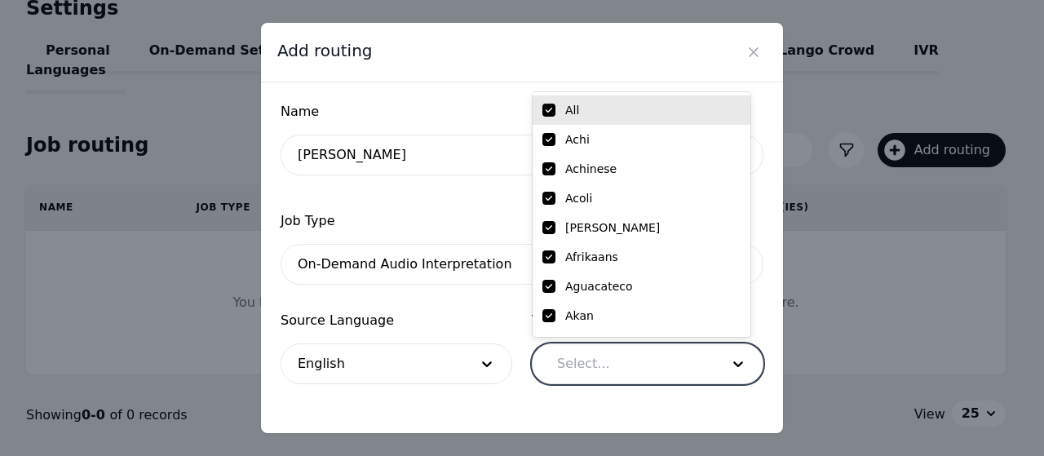
checkbox input "true"
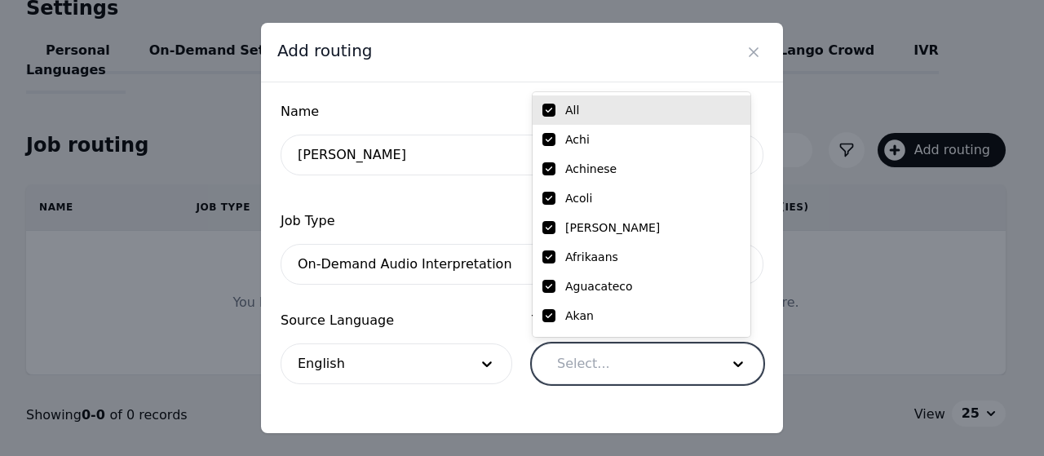
checkbox input "true"
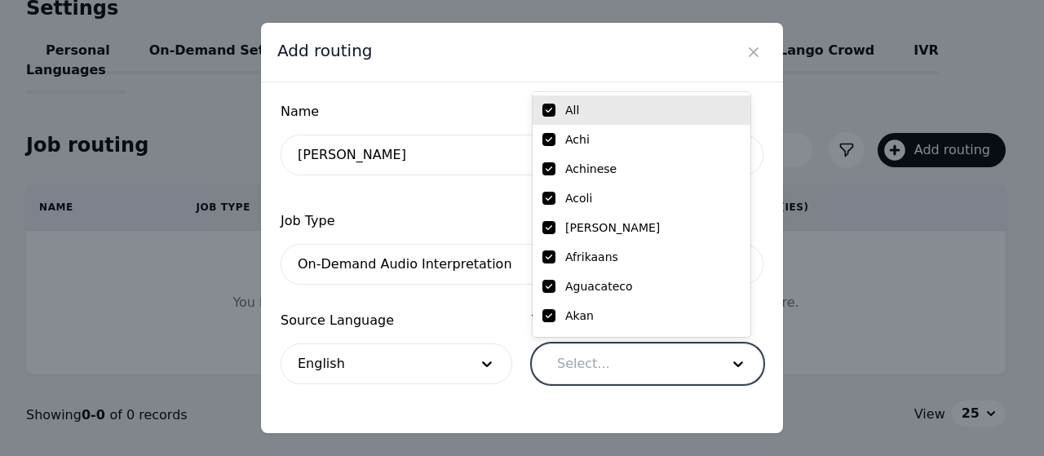
checkbox input "true"
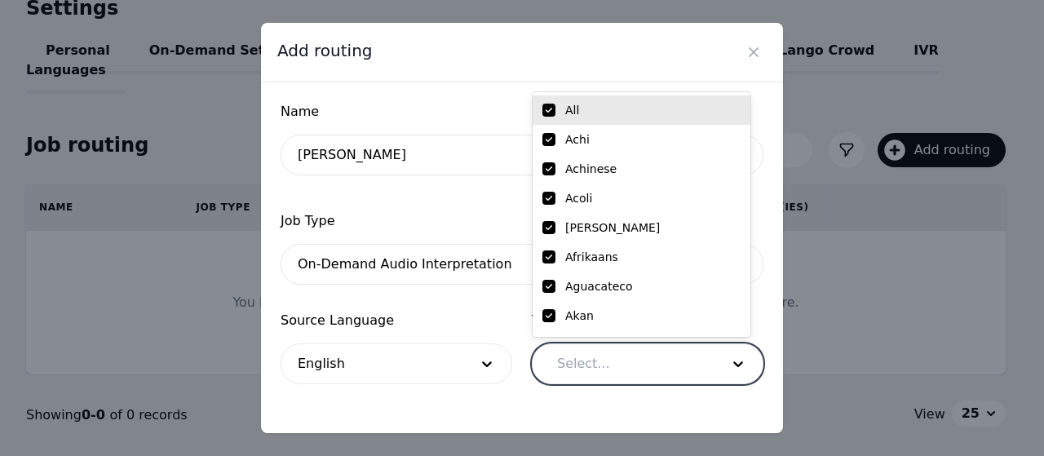
checkbox input "true"
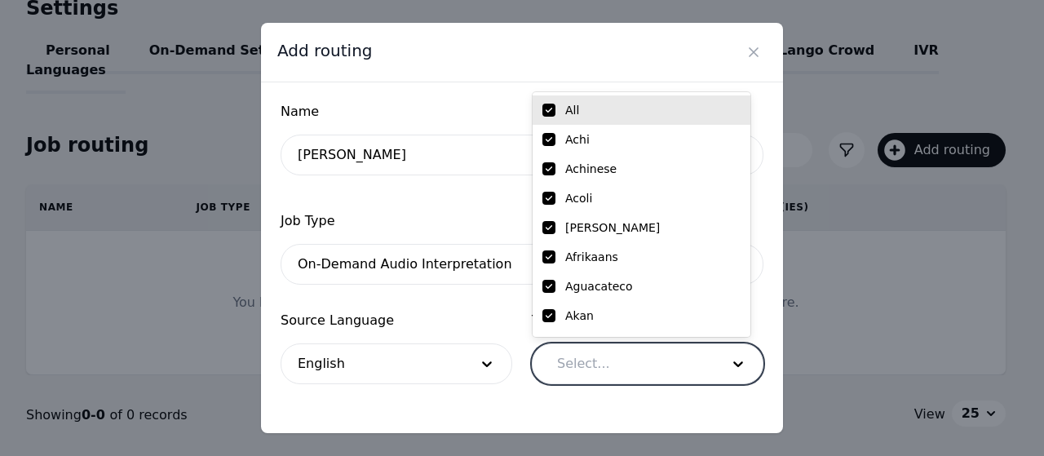
checkbox input "true"
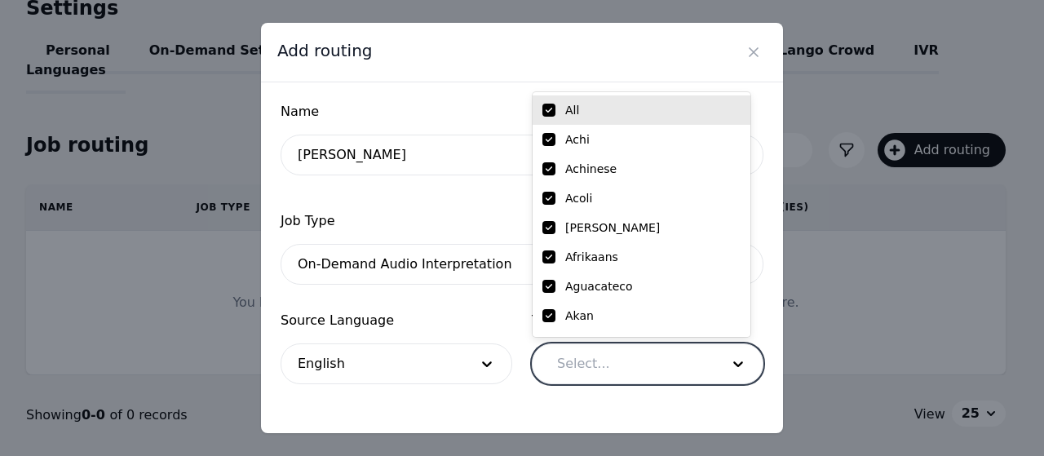
checkbox input "true"
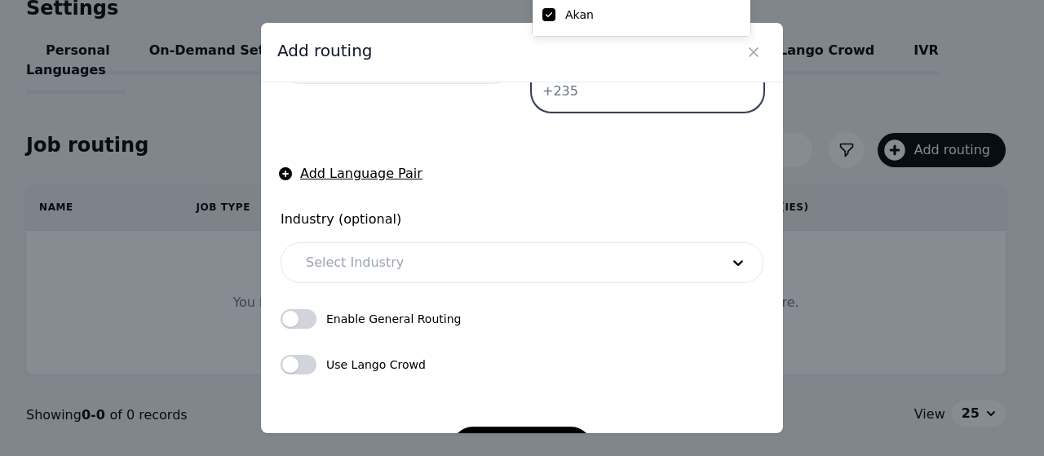
scroll to position [302, 0]
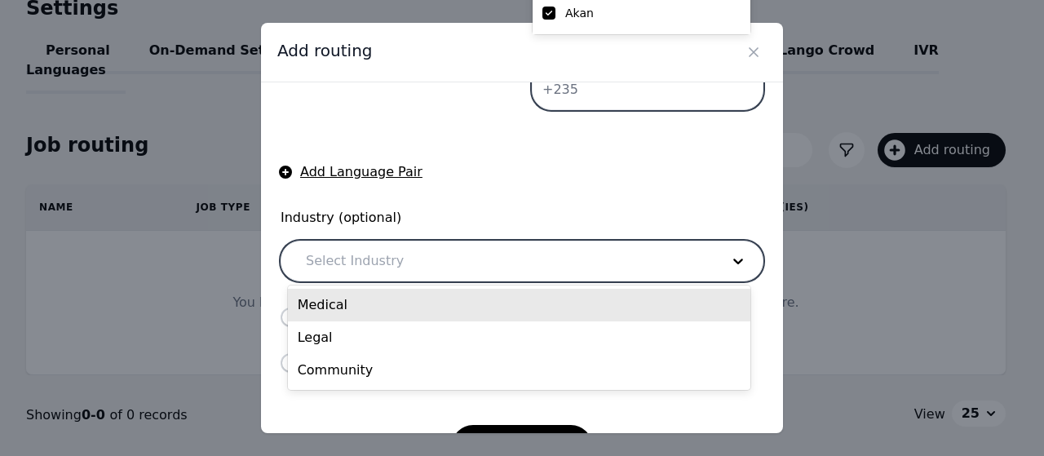
click at [656, 268] on div at bounding box center [501, 260] width 426 height 39
click at [357, 299] on div "Medical" at bounding box center [519, 305] width 462 height 33
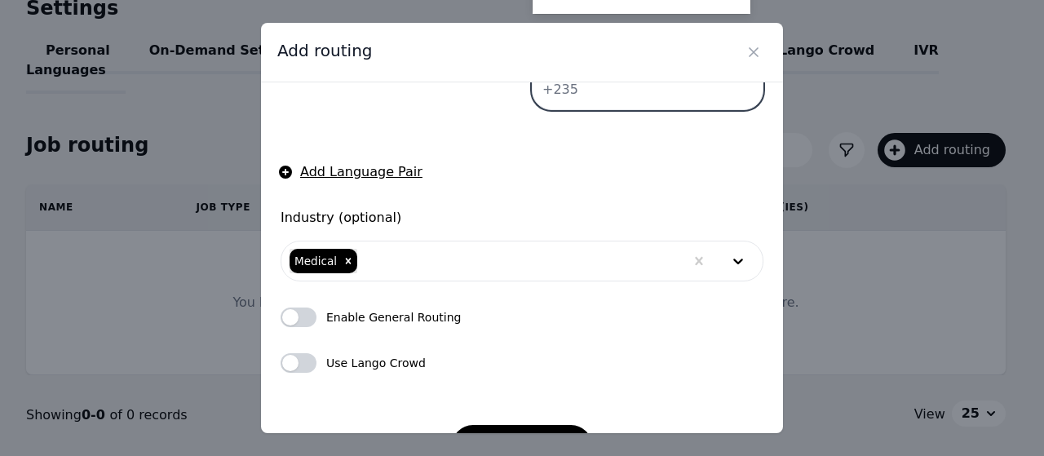
scroll to position [354, 0]
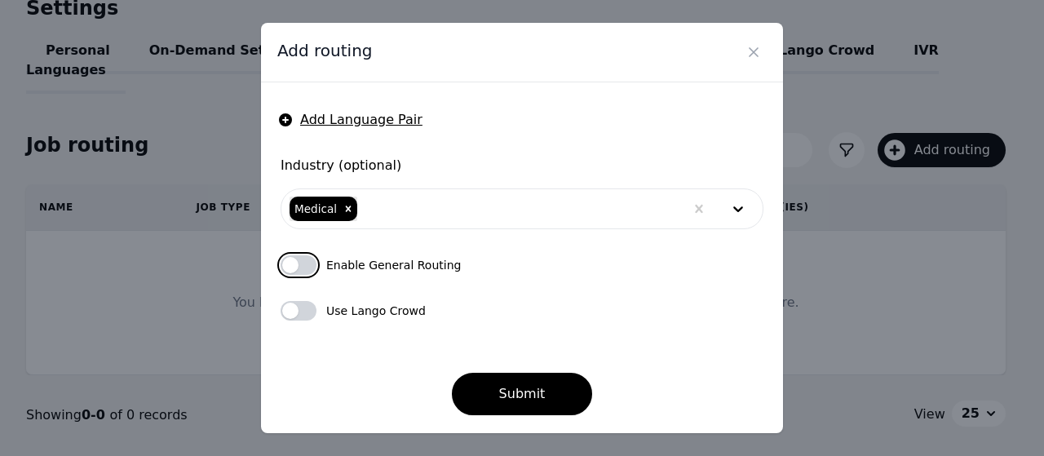
click at [303, 260] on button "button" at bounding box center [299, 265] width 36 height 20
click at [302, 307] on button "button" at bounding box center [299, 311] width 36 height 20
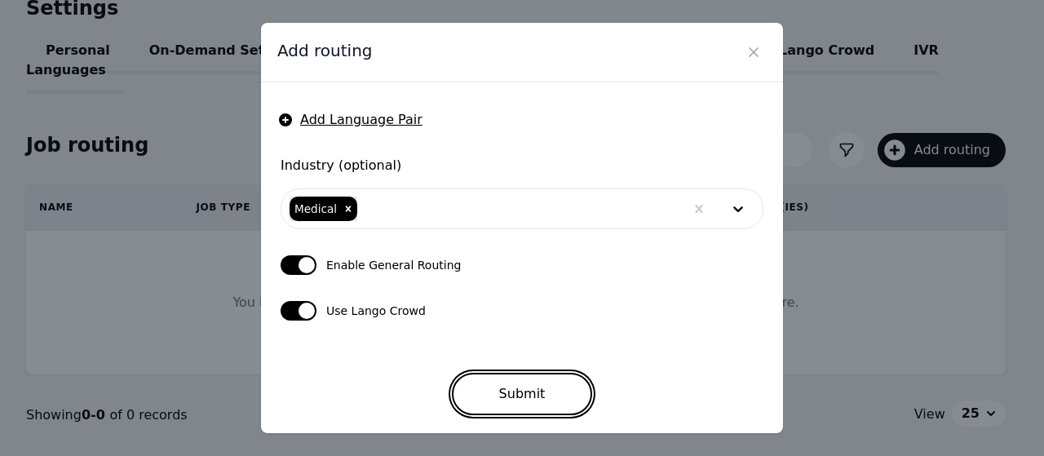
click at [503, 385] on button "Submit" at bounding box center [522, 394] width 141 height 42
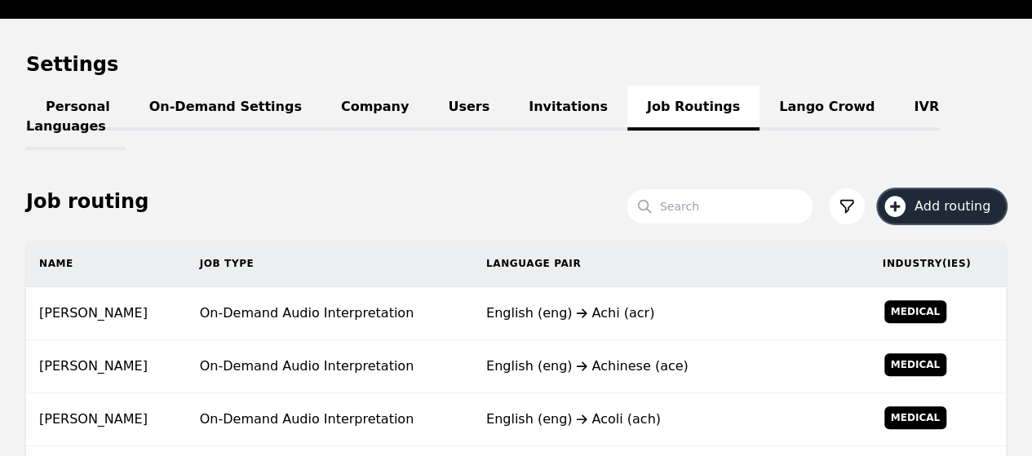
scroll to position [134, 0]
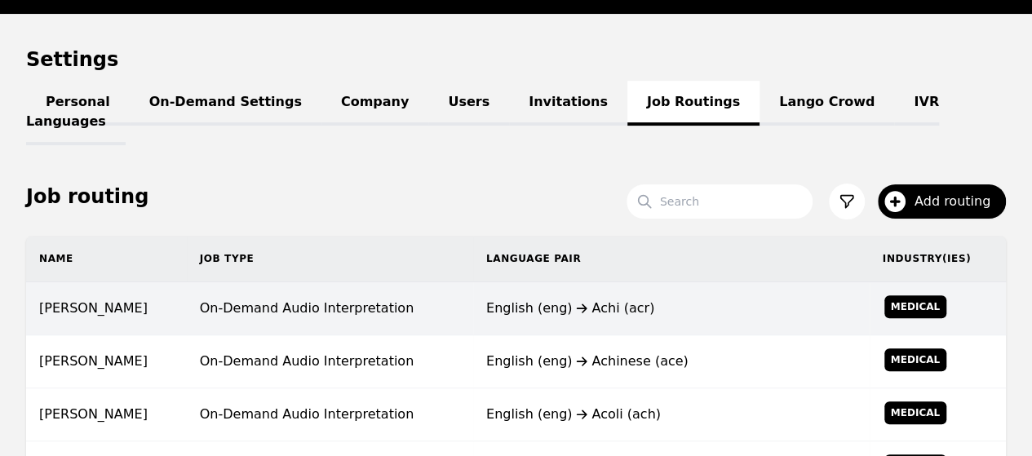
click at [772, 298] on div "English (eng) Achi (acr)" at bounding box center [671, 308] width 370 height 20
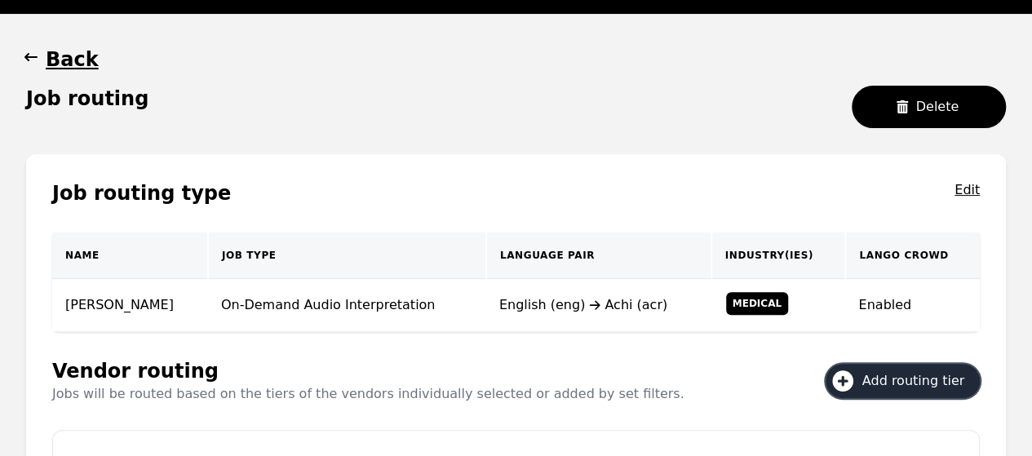
click at [853, 382] on icon at bounding box center [842, 380] width 21 height 21
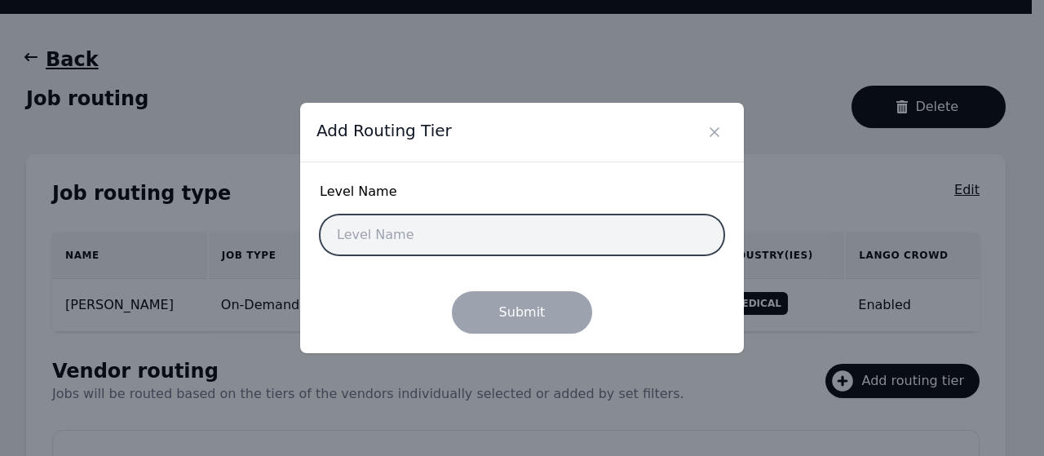
click at [563, 233] on input "text" at bounding box center [522, 234] width 405 height 41
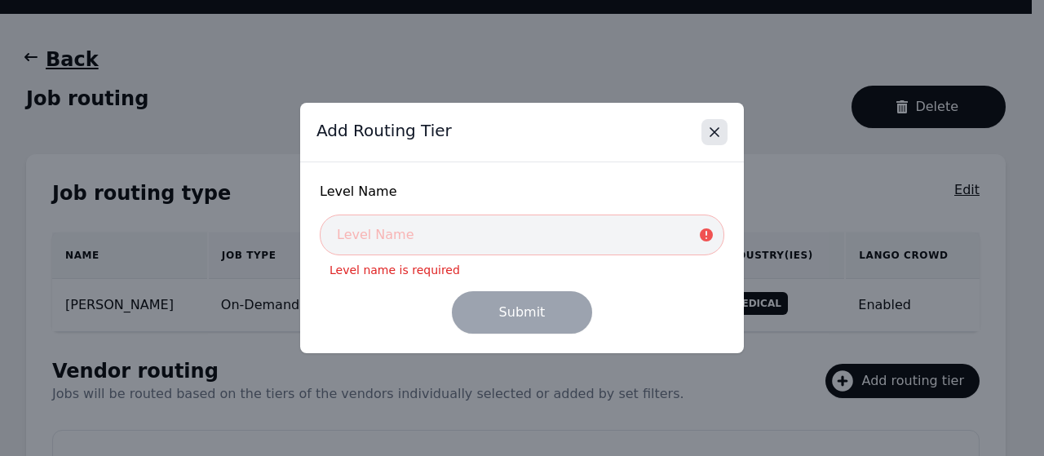
click at [709, 131] on icon "Close" at bounding box center [714, 132] width 16 height 16
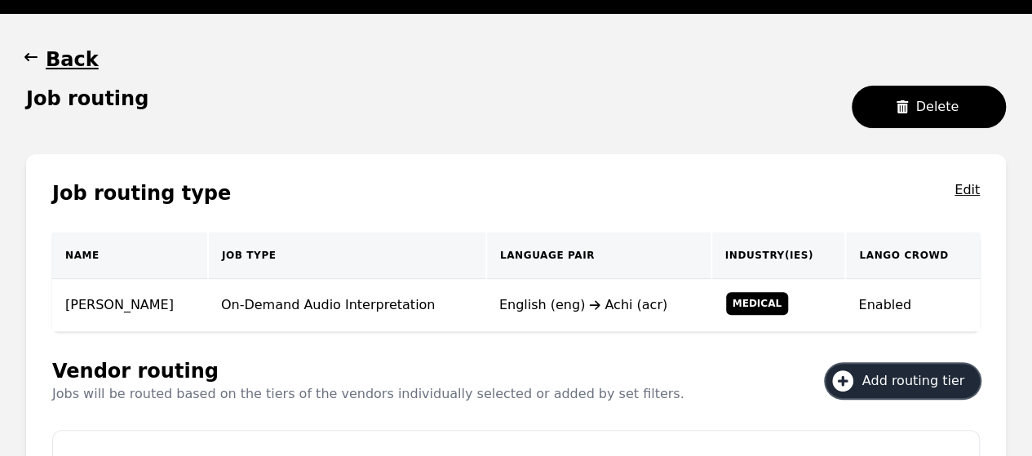
click at [853, 379] on icon at bounding box center [842, 381] width 26 height 26
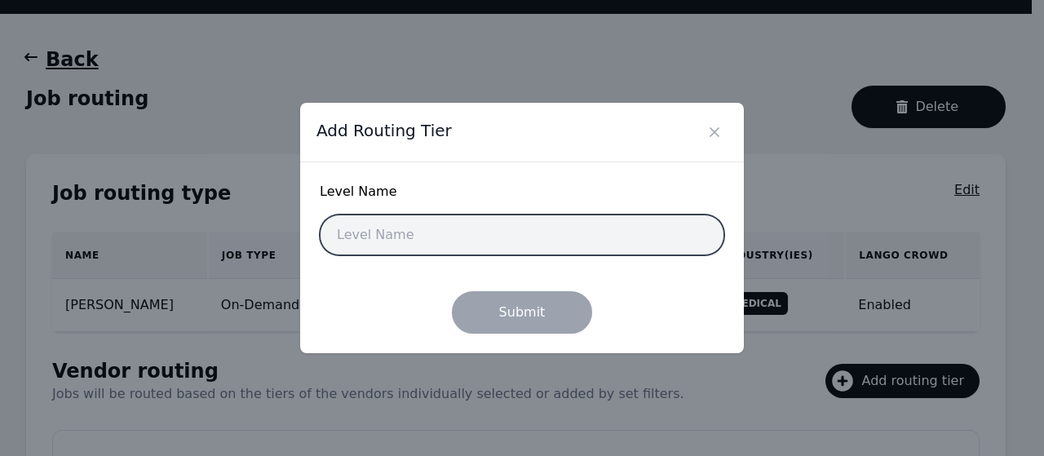
click at [499, 245] on input "text" at bounding box center [522, 234] width 405 height 41
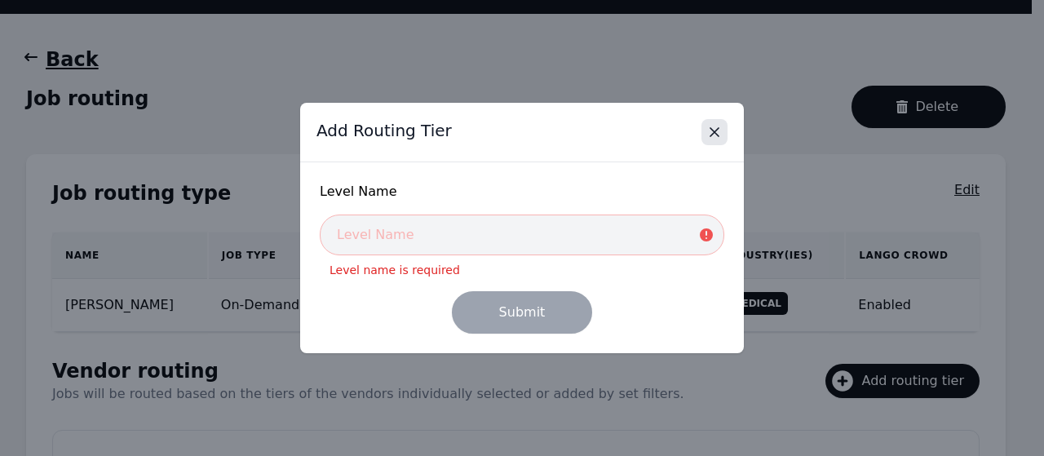
click at [710, 133] on icon "Close" at bounding box center [714, 132] width 16 height 16
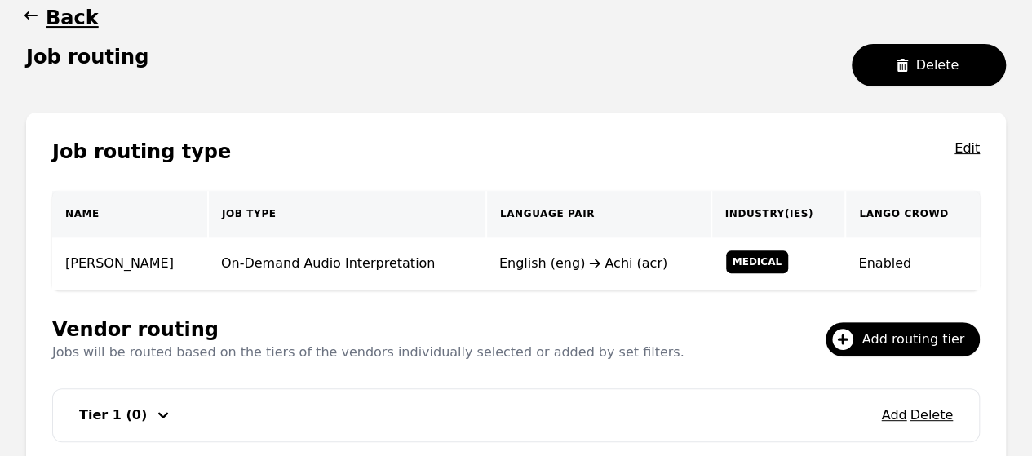
scroll to position [294, 0]
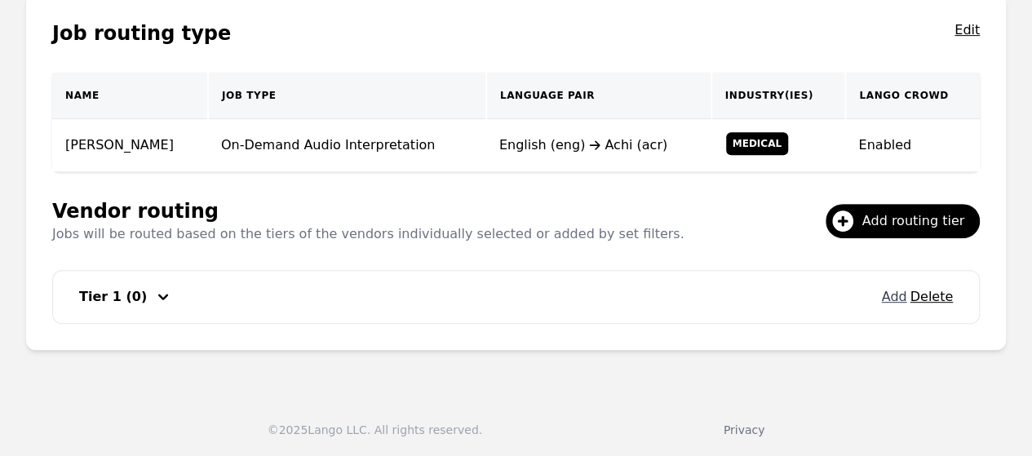
click at [892, 298] on button "Add" at bounding box center [893, 297] width 25 height 20
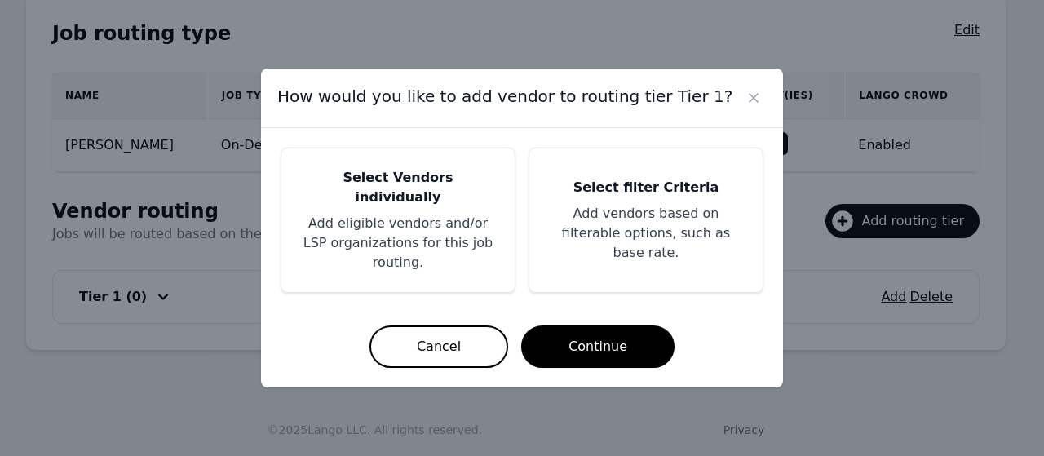
click at [629, 197] on h5 "Select filter Criteria" at bounding box center [646, 188] width 194 height 20
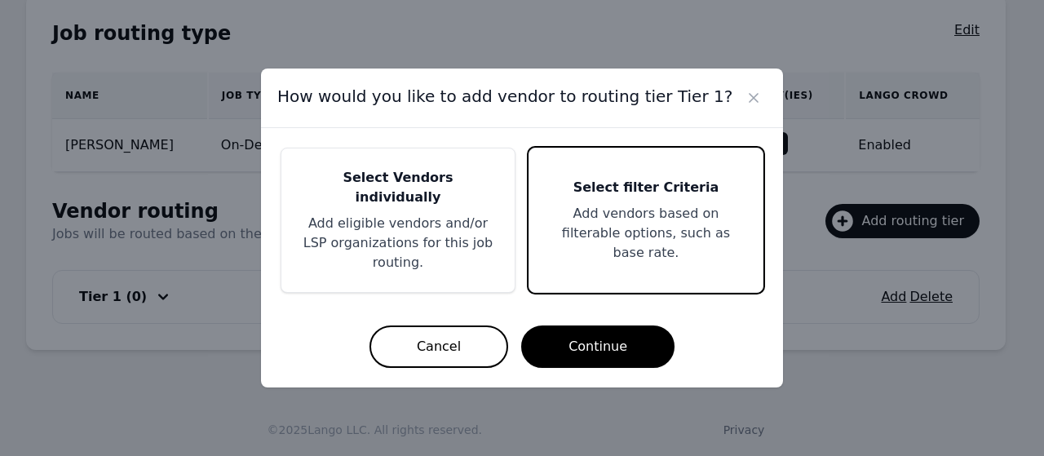
click at [629, 197] on h5 "Select filter Criteria" at bounding box center [646, 188] width 194 height 20
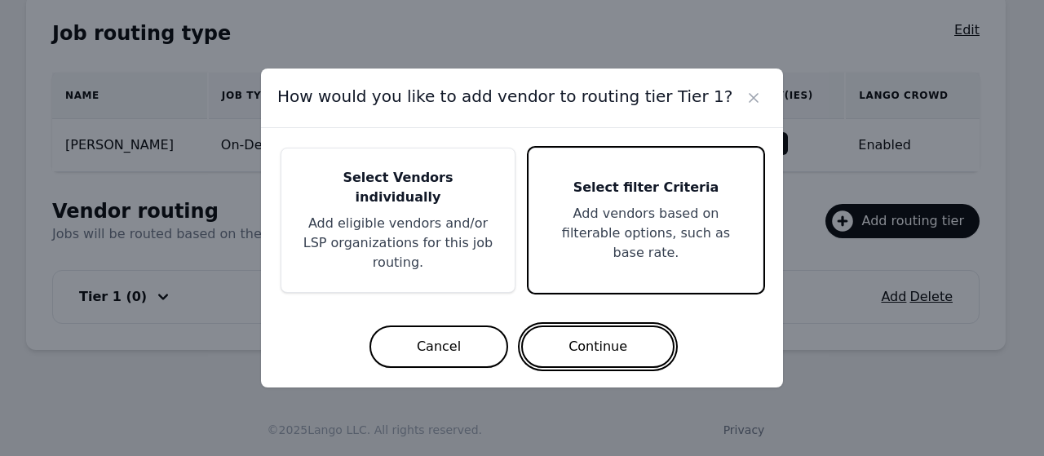
click at [587, 331] on button "Continue" at bounding box center [597, 346] width 153 height 42
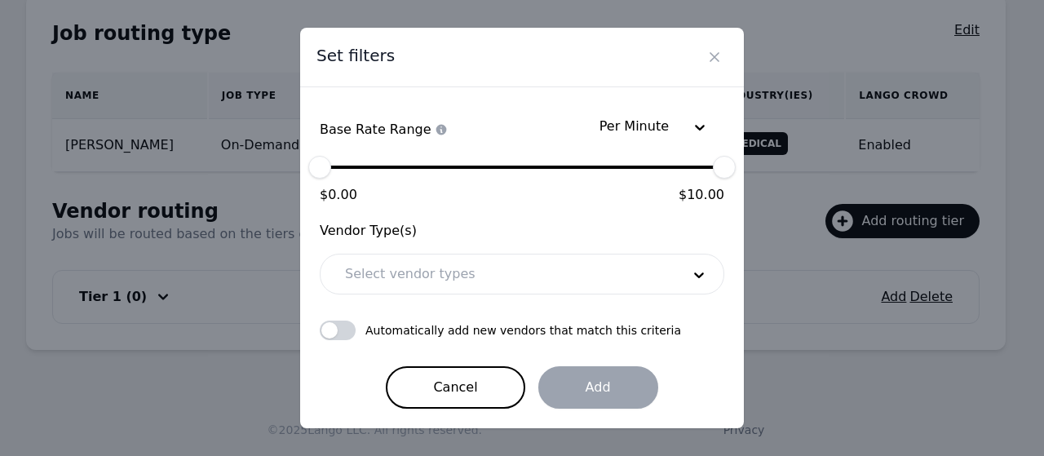
click at [488, 281] on div at bounding box center [500, 273] width 347 height 39
click at [440, 201] on form "Per Minute Base Rate Range Choose a rate range to filter vendors $ 0.00 $ 0.00 …" at bounding box center [522, 258] width 405 height 302
click at [713, 57] on icon "Close" at bounding box center [714, 57] width 8 height 8
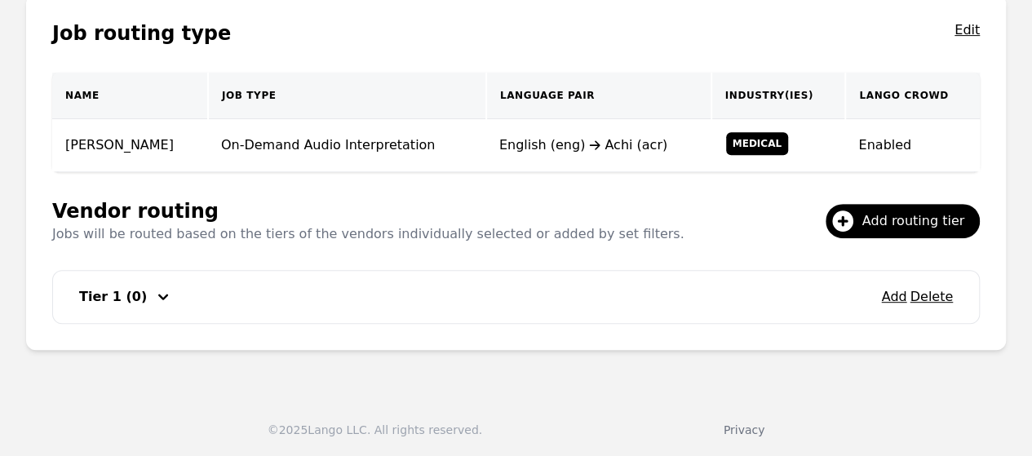
scroll to position [0, 0]
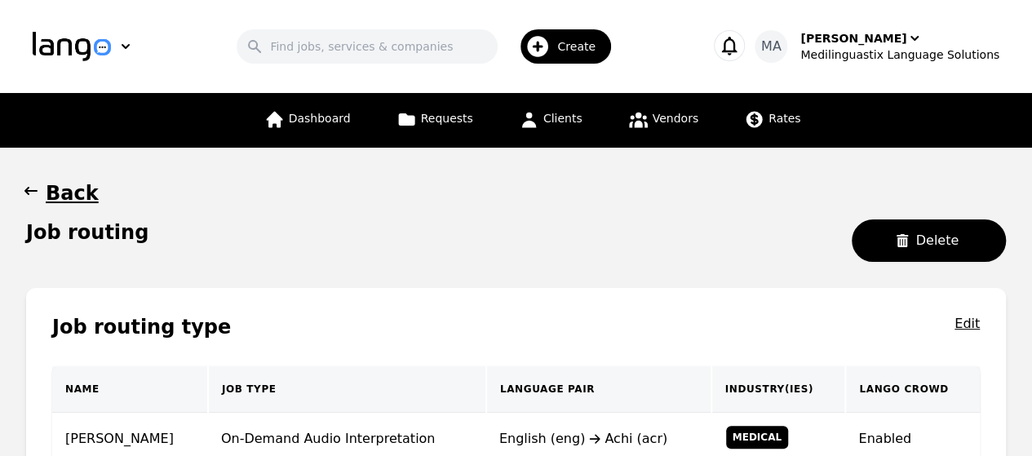
click at [28, 187] on icon "button" at bounding box center [31, 191] width 16 height 16
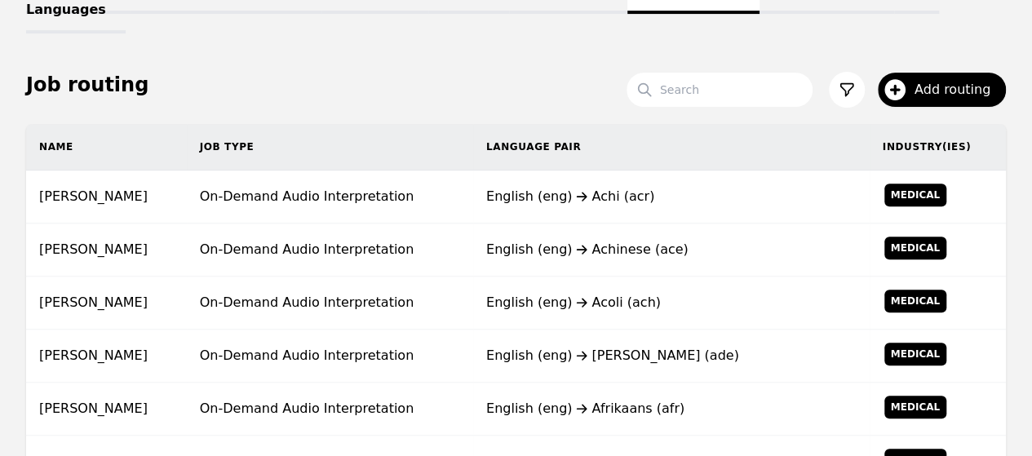
scroll to position [194, 0]
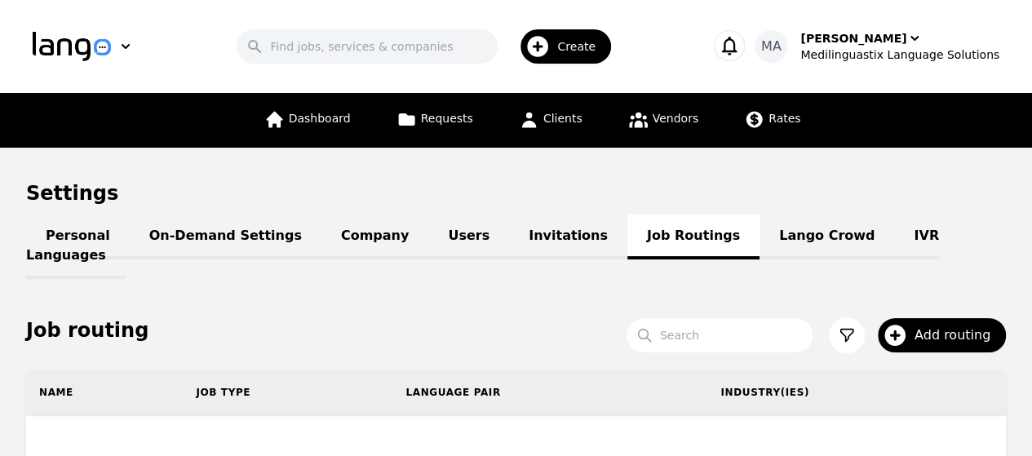
click at [838, 233] on link "IVR Languages" at bounding box center [482, 246] width 913 height 64
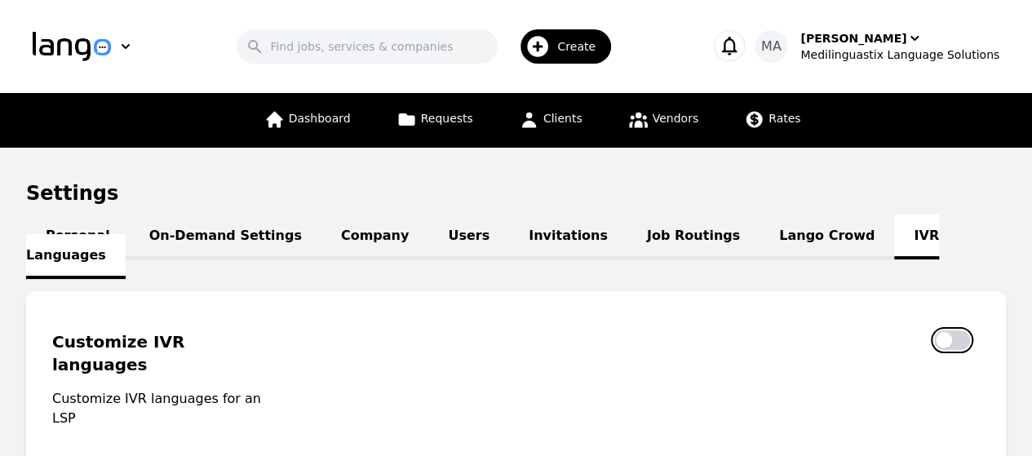
click at [953, 330] on button "button" at bounding box center [952, 340] width 36 height 20
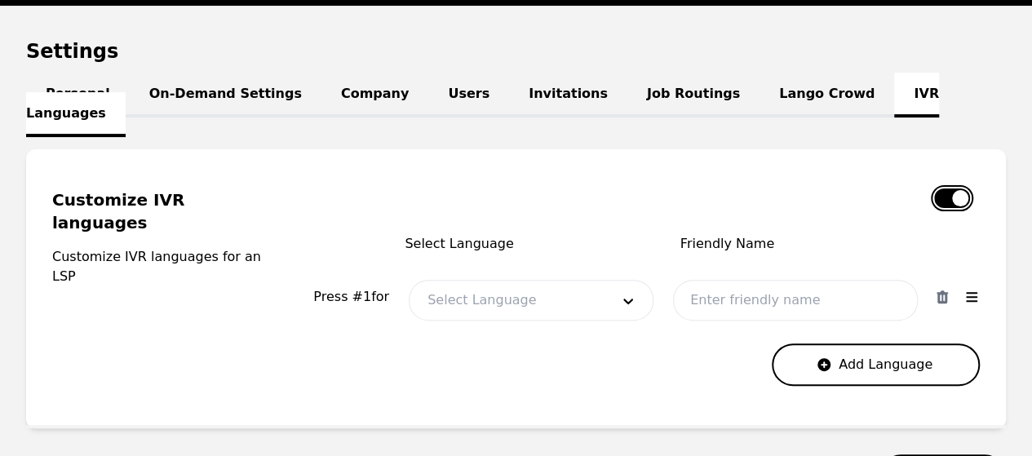
scroll to position [183, 0]
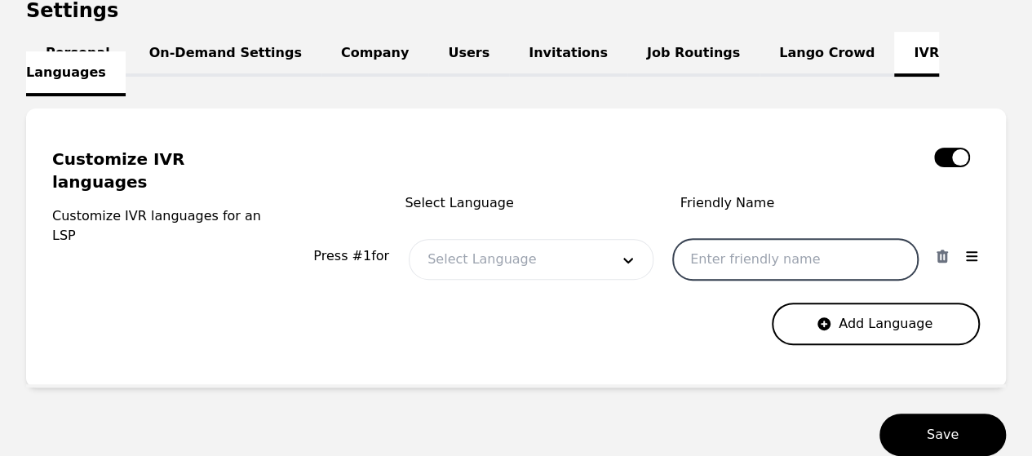
click at [720, 239] on input "text" at bounding box center [795, 259] width 245 height 41
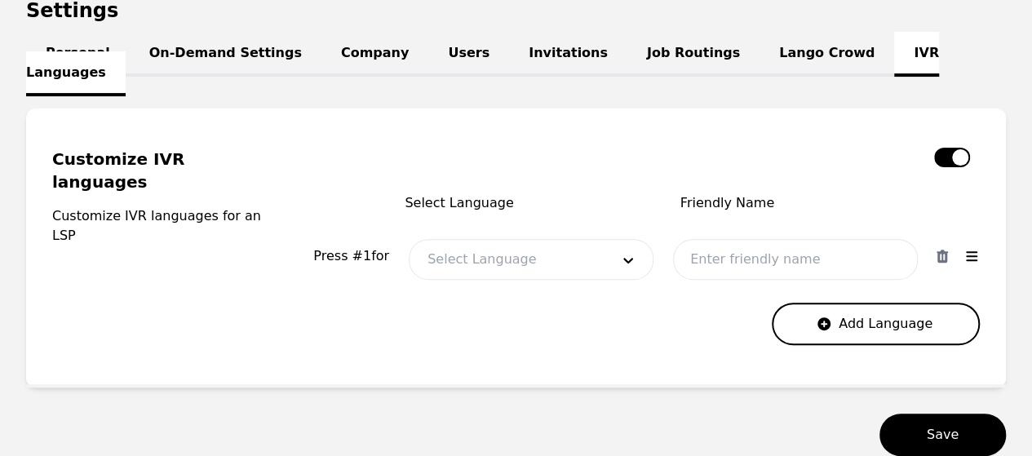
click at [564, 240] on div at bounding box center [506, 259] width 194 height 39
click at [533, 161] on div "Select Language Friendly Name Press # 1 for Select Language Friendly name is re…" at bounding box center [646, 246] width 666 height 197
click at [952, 148] on button "button" at bounding box center [952, 158] width 36 height 20
checkbox input "false"
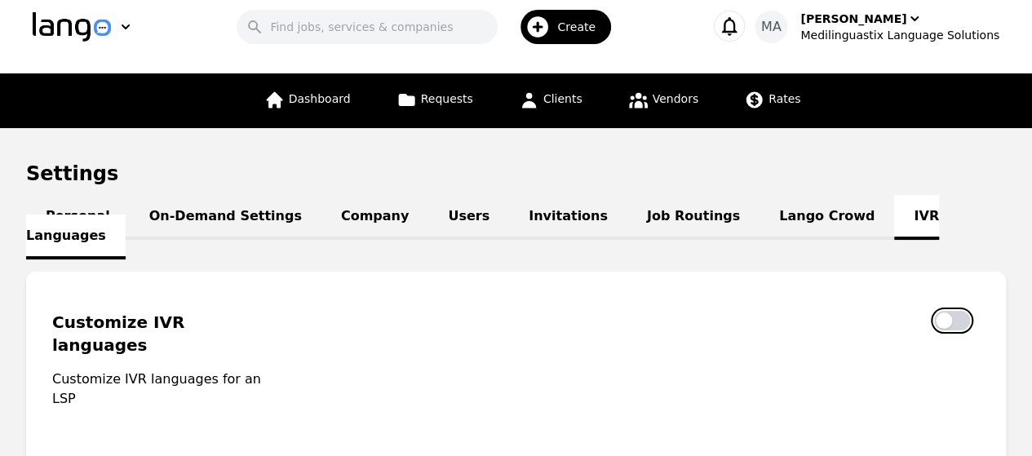
scroll to position [0, 0]
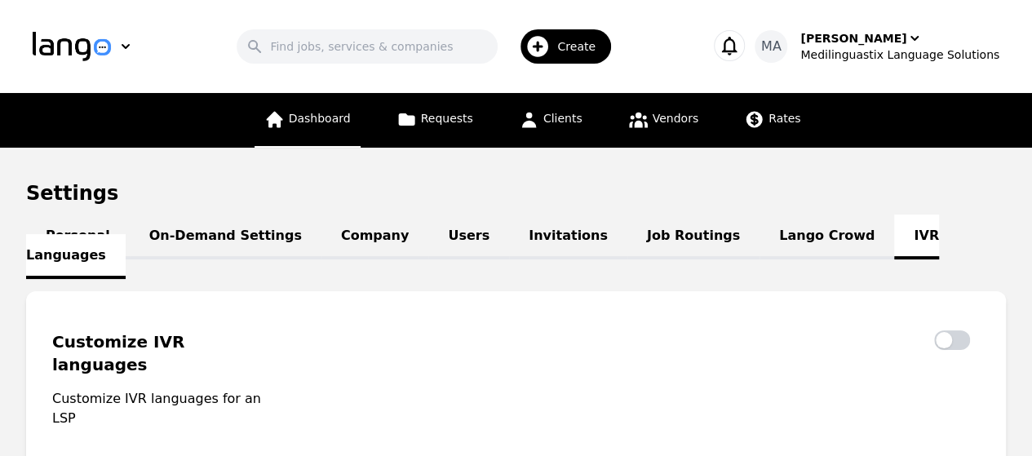
click at [312, 114] on span "Dashboard" at bounding box center [320, 118] width 62 height 13
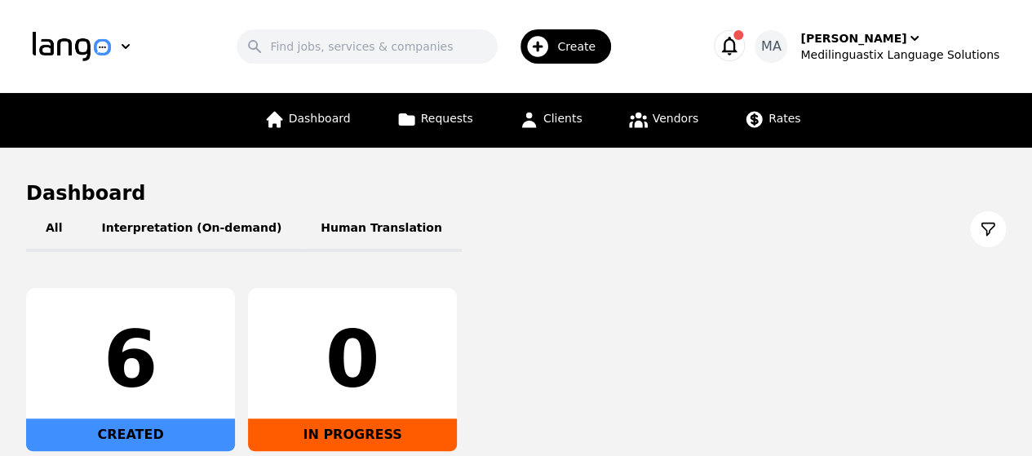
click at [743, 34] on span "button" at bounding box center [738, 35] width 10 height 10
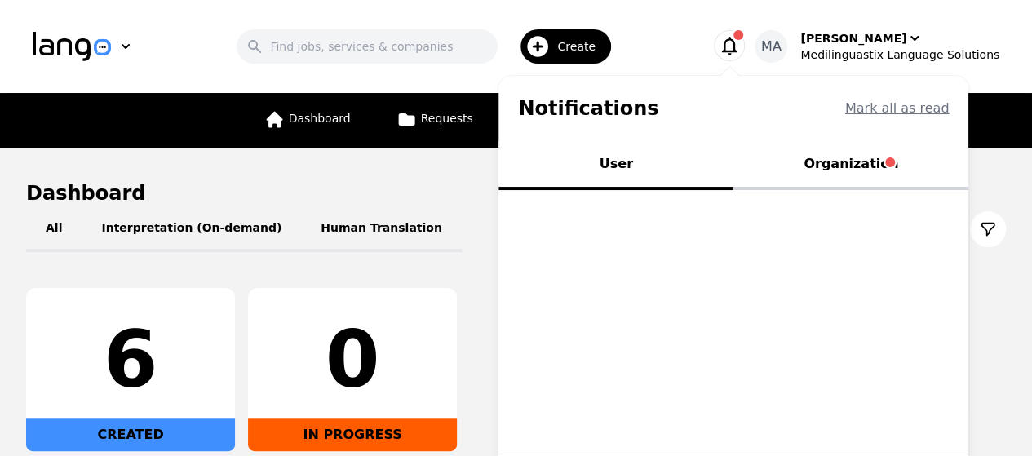
click at [838, 157] on button "Organization" at bounding box center [850, 165] width 235 height 49
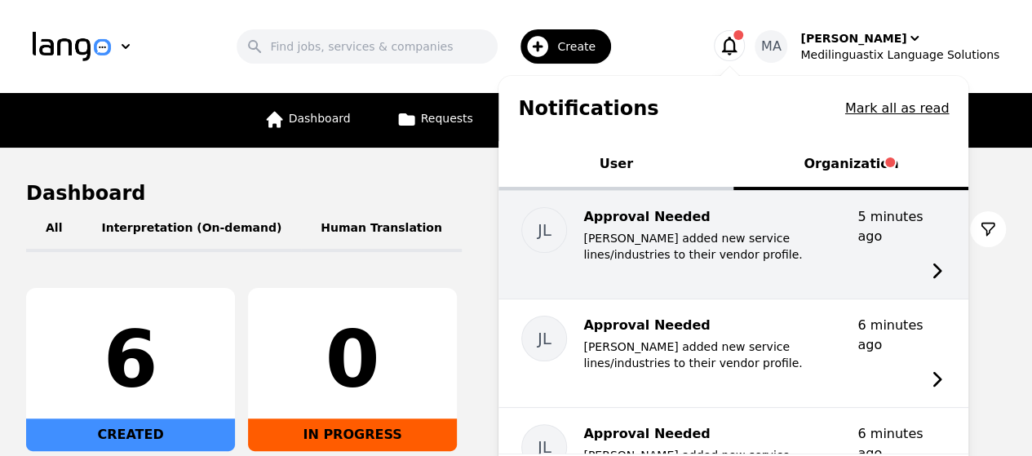
click at [834, 240] on p "Jin Lui added new service lines/industries to their vendor profile." at bounding box center [713, 246] width 261 height 33
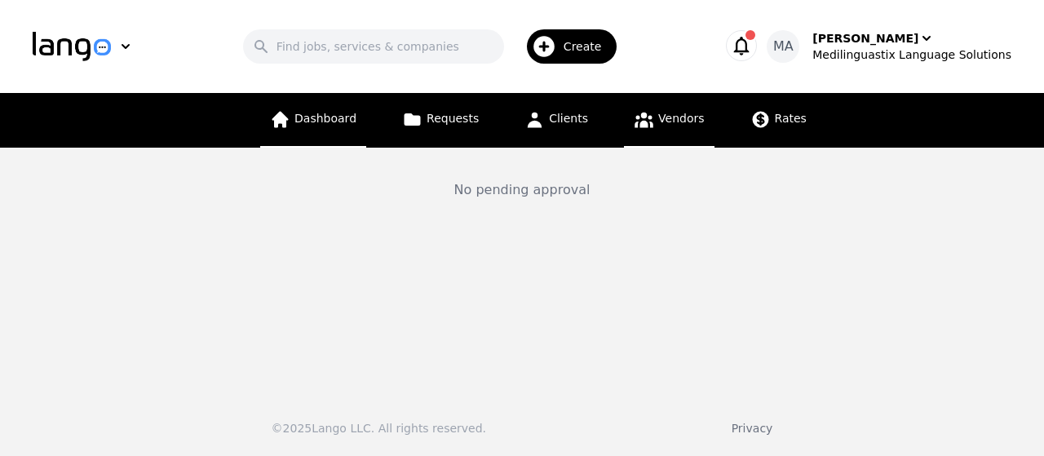
click at [335, 121] on span "Dashboard" at bounding box center [325, 118] width 62 height 13
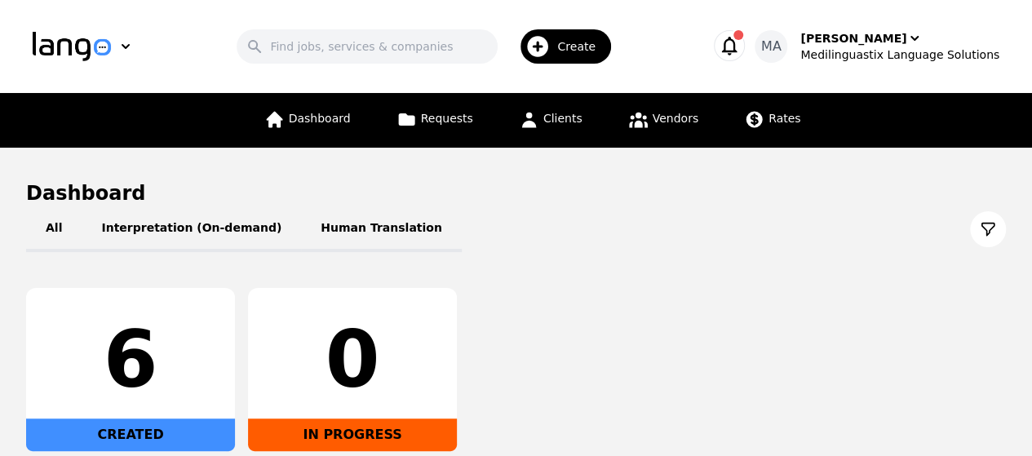
click at [741, 48] on icon "button" at bounding box center [729, 45] width 23 height 23
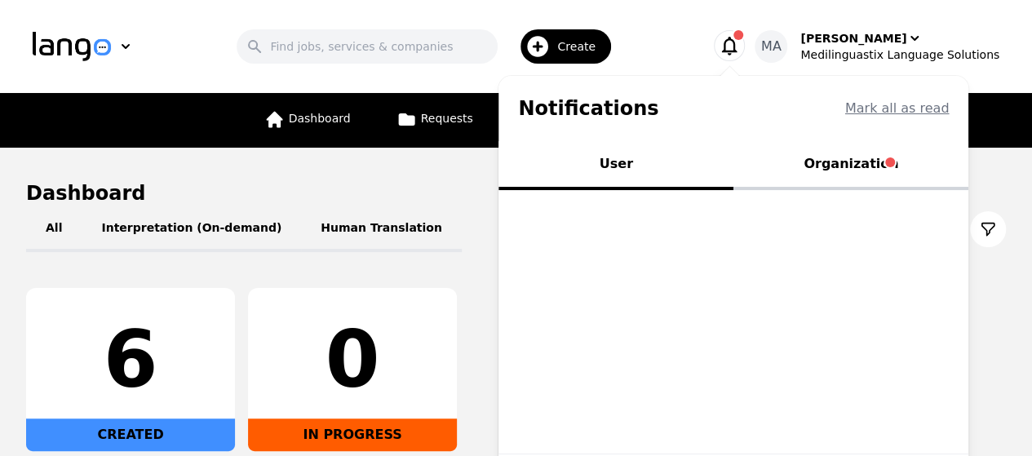
click at [876, 166] on button "Organization" at bounding box center [850, 165] width 235 height 49
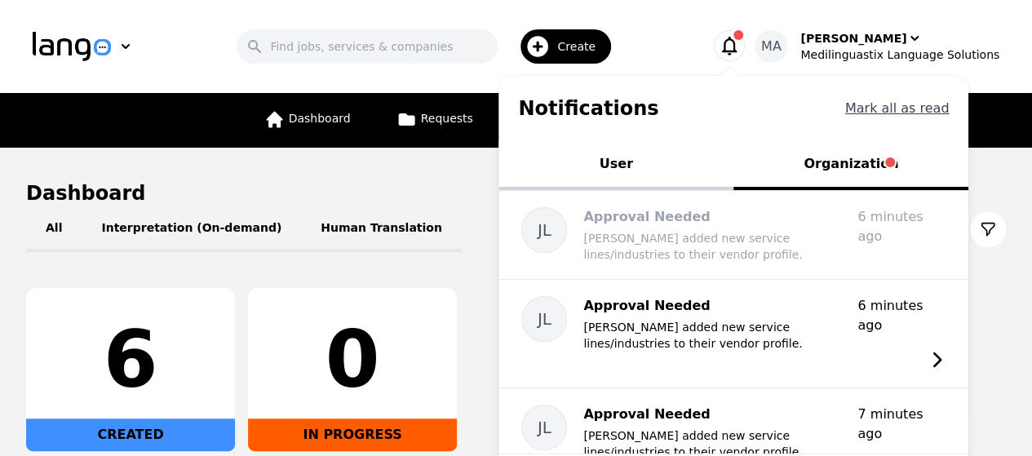
click at [889, 108] on button "Mark all as read" at bounding box center [897, 109] width 104 height 20
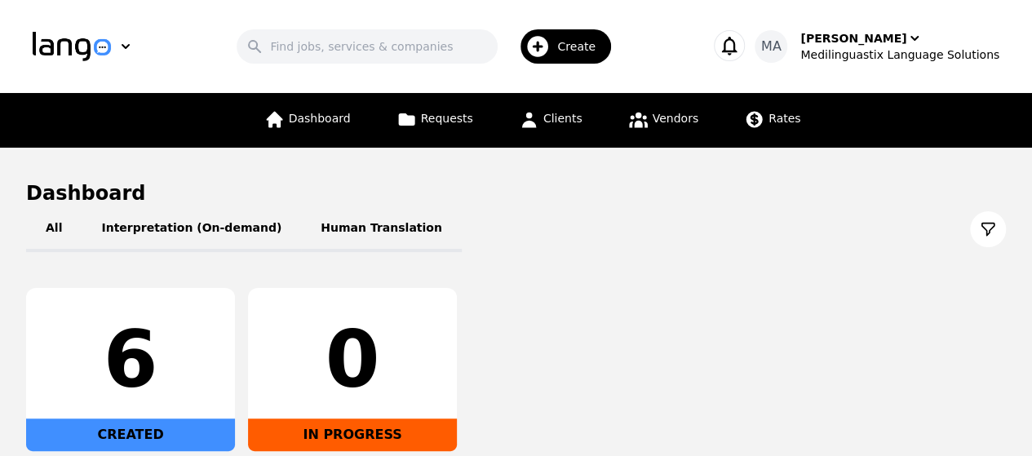
click at [737, 40] on icon "button" at bounding box center [729, 46] width 15 height 19
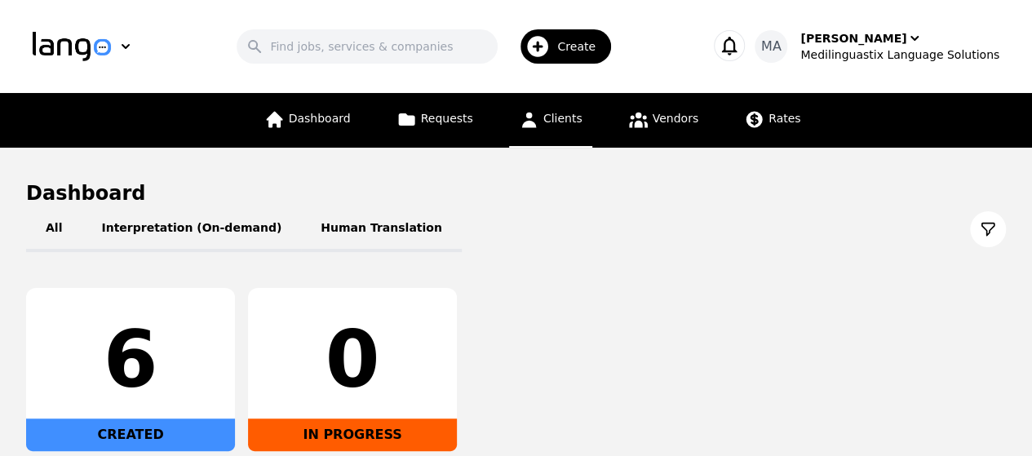
click at [566, 122] on span "Clients" at bounding box center [562, 118] width 39 height 13
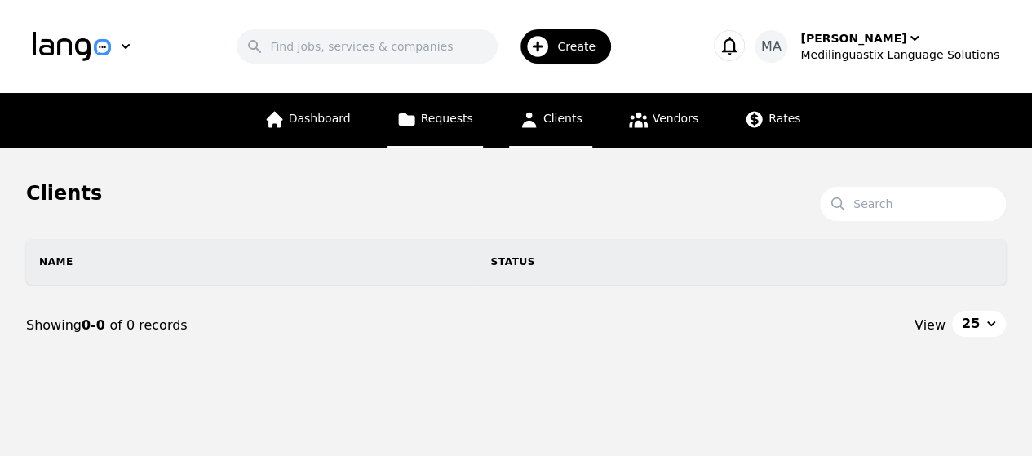
click at [450, 127] on link "Requests" at bounding box center [435, 120] width 96 height 55
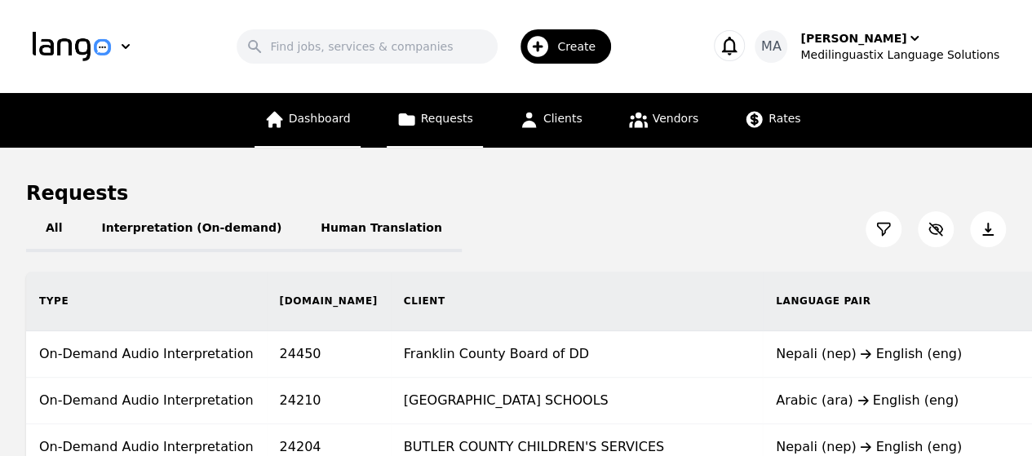
click at [338, 118] on span "Dashboard" at bounding box center [320, 118] width 62 height 13
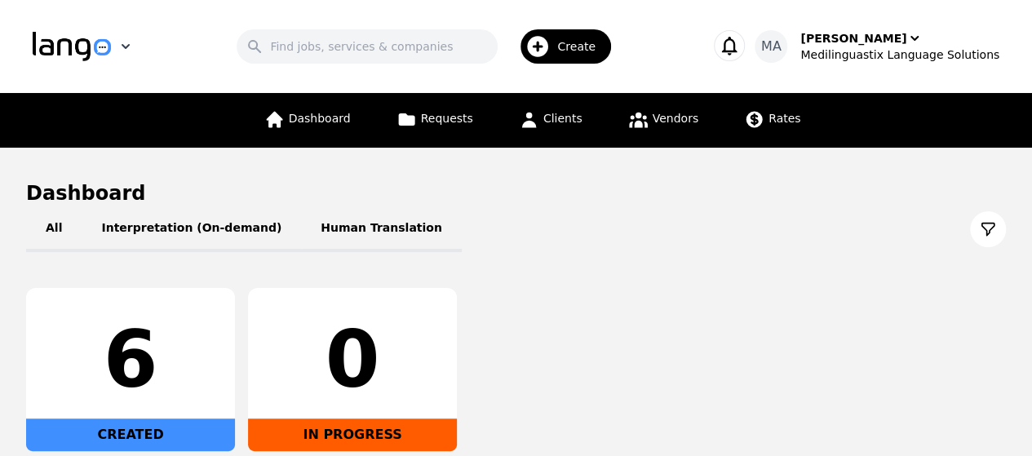
click at [127, 44] on icon "button" at bounding box center [125, 46] width 16 height 16
click at [163, 43] on div "Search Create" at bounding box center [425, 46] width 524 height 47
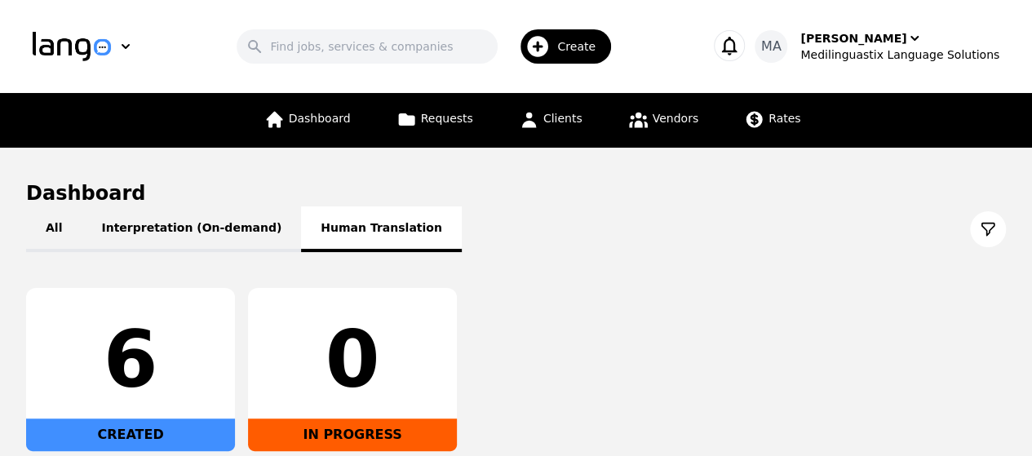
click at [354, 208] on button "Human Translation" at bounding box center [381, 229] width 161 height 46
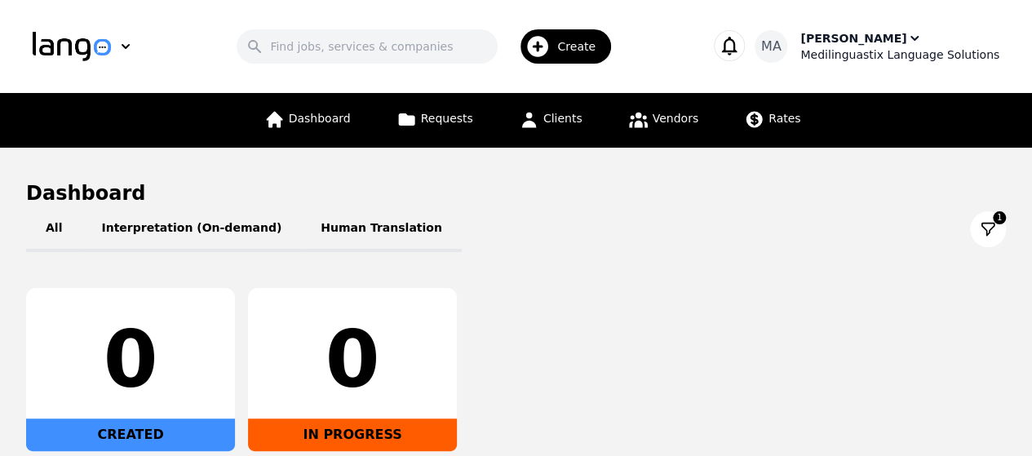
click at [910, 38] on icon "button" at bounding box center [914, 38] width 8 height 5
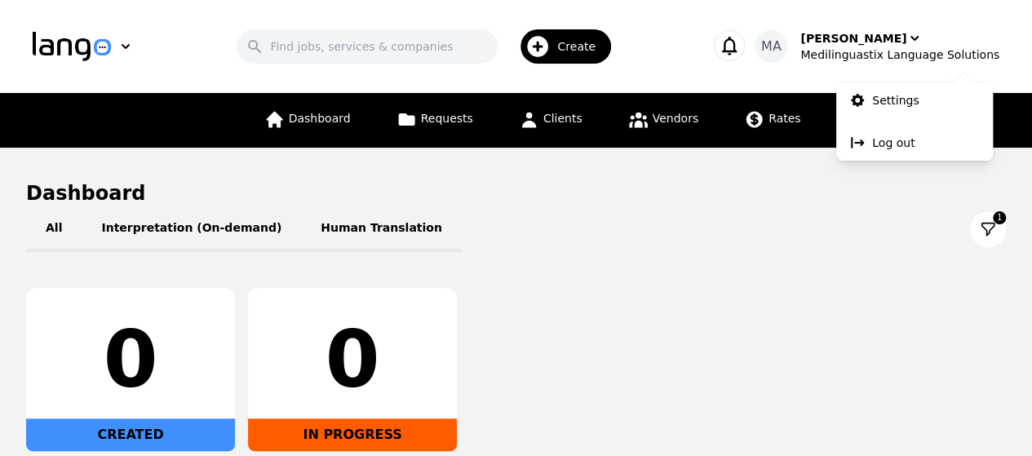
click at [852, 219] on div "All Interpretation (On-demand) Human Translation 1" at bounding box center [515, 229] width 979 height 46
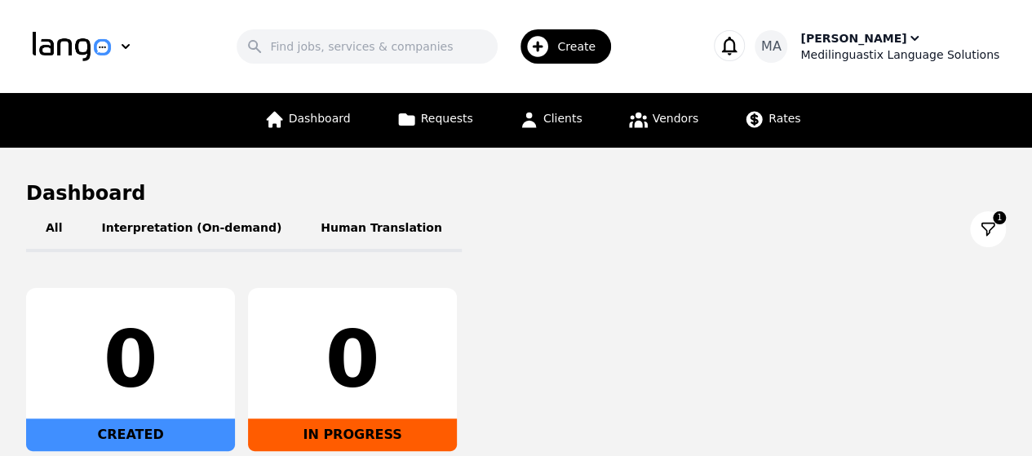
click at [906, 33] on icon "button" at bounding box center [914, 38] width 16 height 16
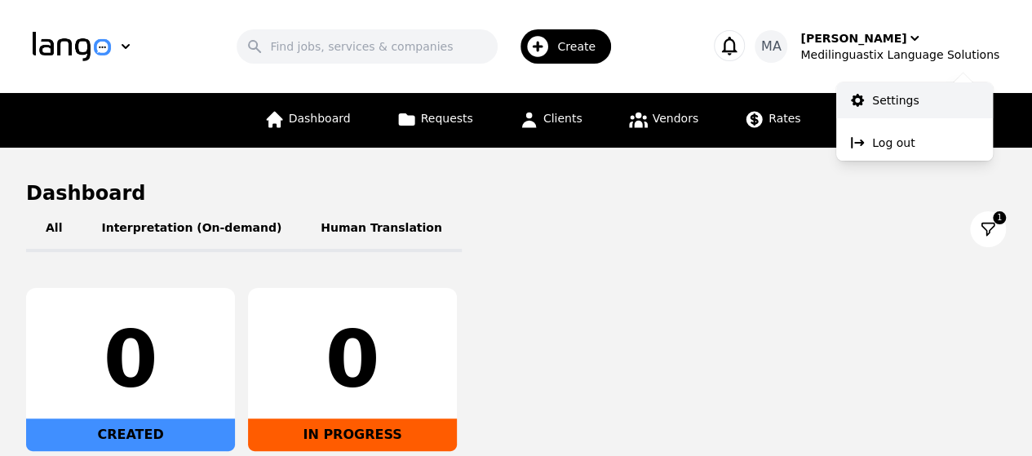
click at [871, 90] on link "Settings" at bounding box center [914, 100] width 157 height 36
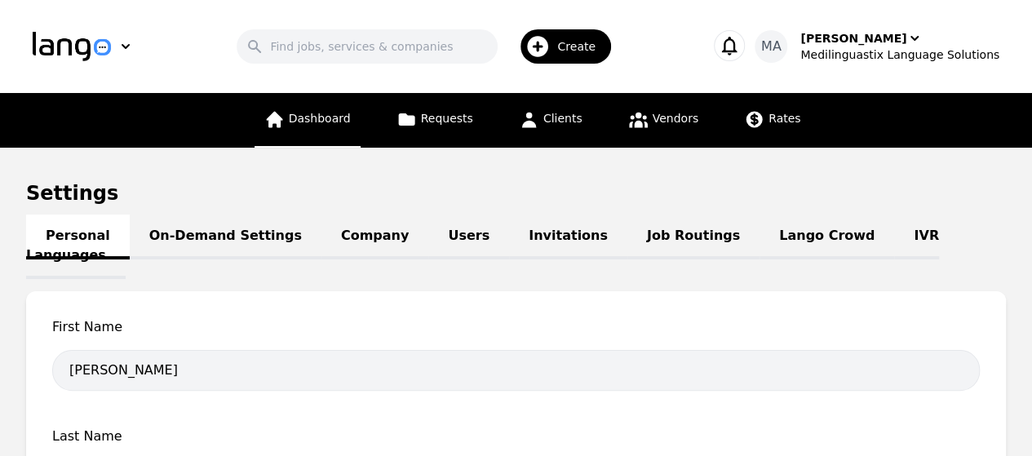
click at [311, 121] on span "Dashboard" at bounding box center [320, 118] width 62 height 13
